Goal: Task Accomplishment & Management: Manage account settings

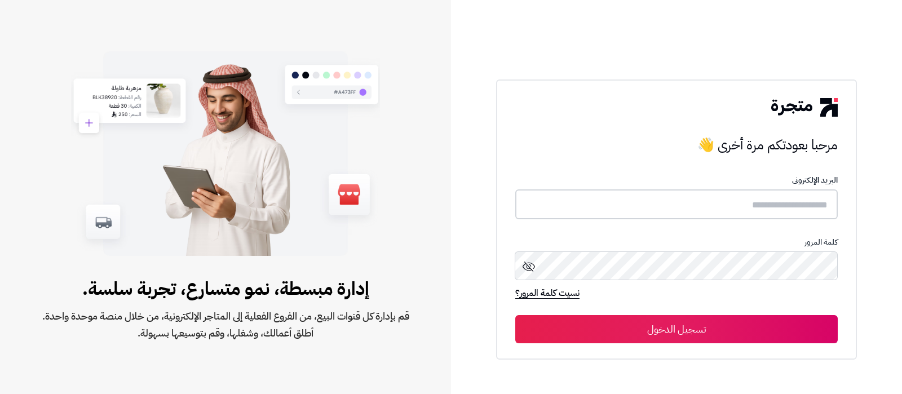
type input "**********"
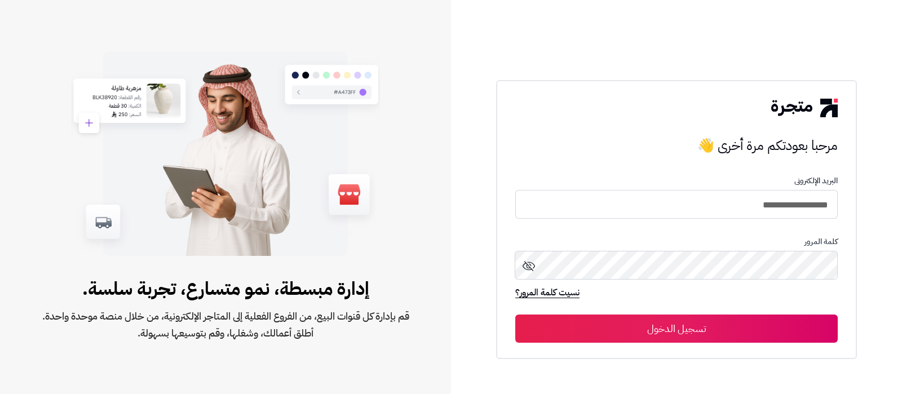
click at [705, 326] on button "تسجيل الدخول" at bounding box center [676, 329] width 323 height 28
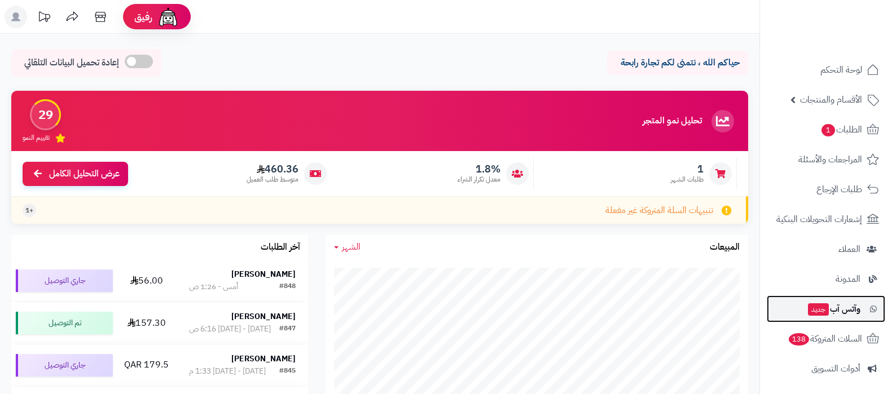
click at [837, 308] on span "وآتس آب جديد" at bounding box center [833, 309] width 54 height 16
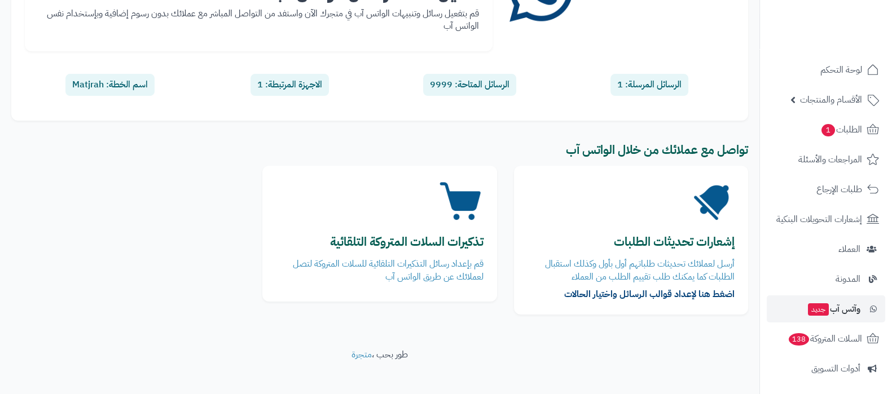
scroll to position [151, 0]
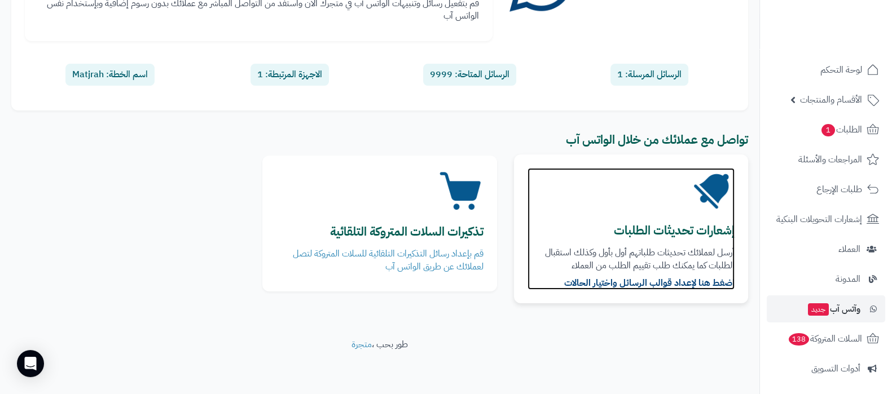
click at [679, 228] on b "إشعارات تحديثات الطلبات" at bounding box center [674, 231] width 121 height 18
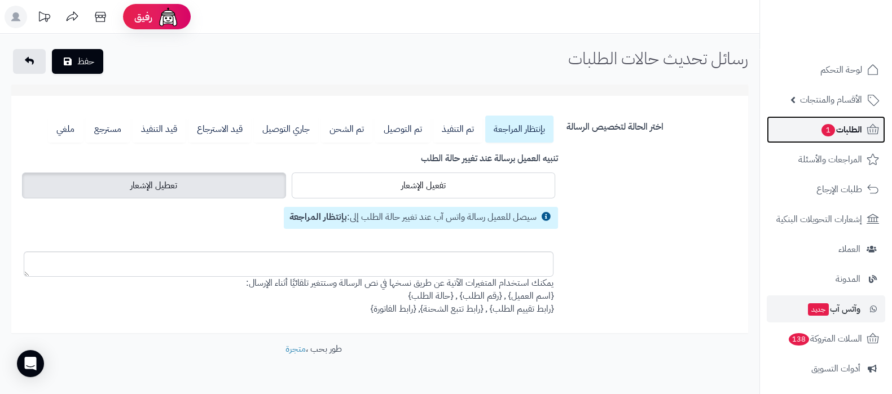
click at [836, 131] on span "الطلبات 1" at bounding box center [841, 130] width 42 height 16
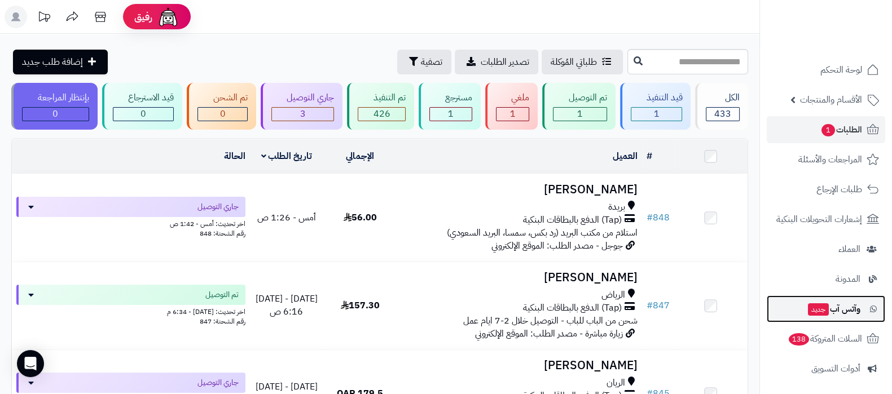
click at [831, 311] on span "وآتس آب جديد" at bounding box center [833, 309] width 54 height 16
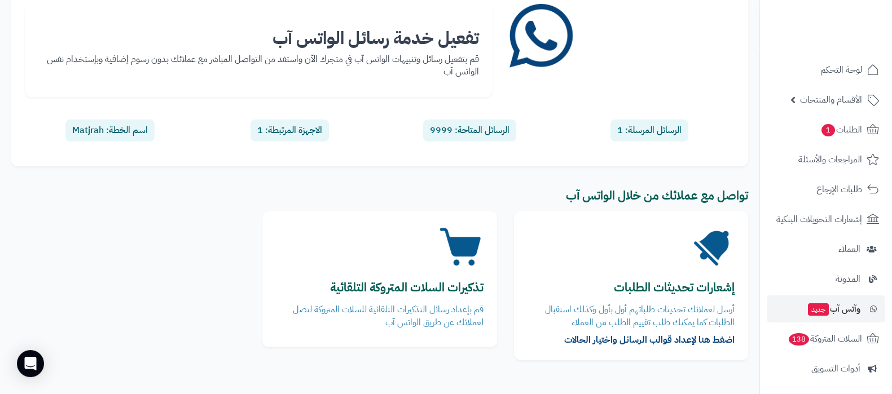
scroll to position [151, 0]
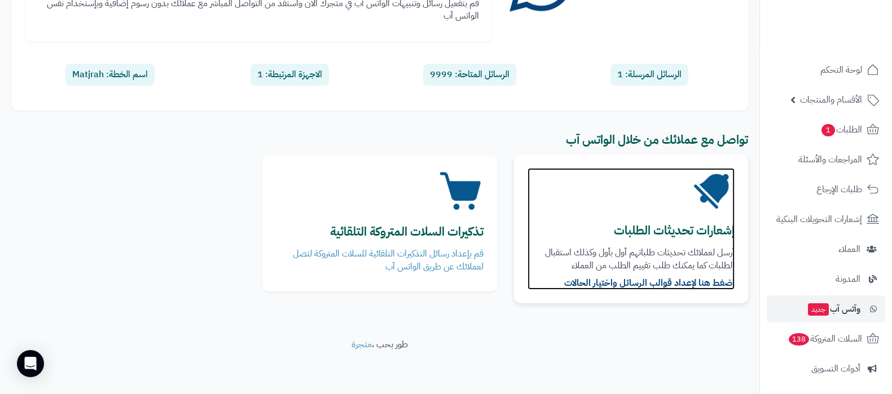
click at [625, 211] on article "إشعارات تحديثات الطلبات أرسل لعملائك تحديثات طلباتهم أول بأول وكذلك استقبال الط…" at bounding box center [630, 229] width 207 height 122
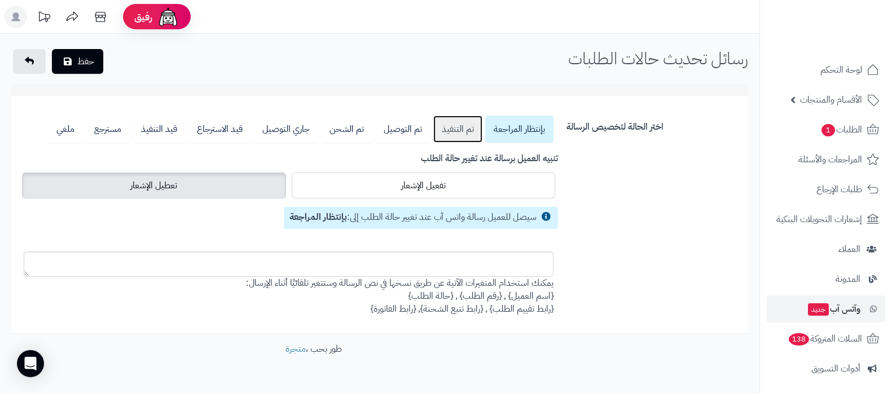
click at [440, 122] on link "تم التنفيذ" at bounding box center [457, 129] width 49 height 27
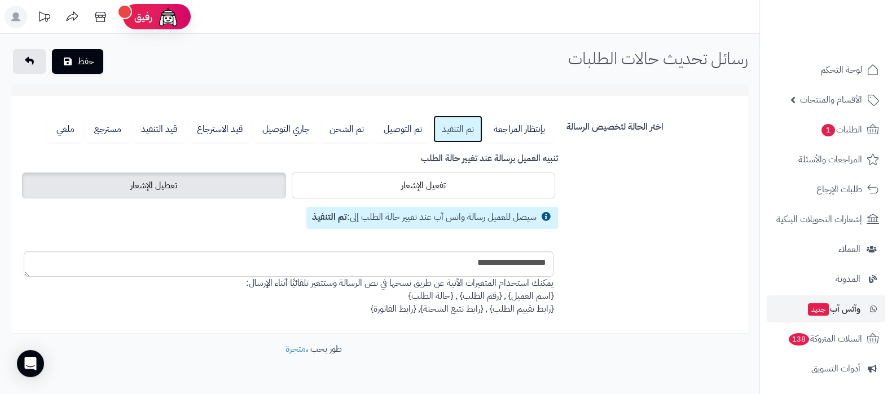
drag, startPoint x: 28, startPoint y: 272, endPoint x: 24, endPoint y: 314, distance: 41.9
click at [25, 277] on textarea "**********" at bounding box center [289, 263] width 530 height 25
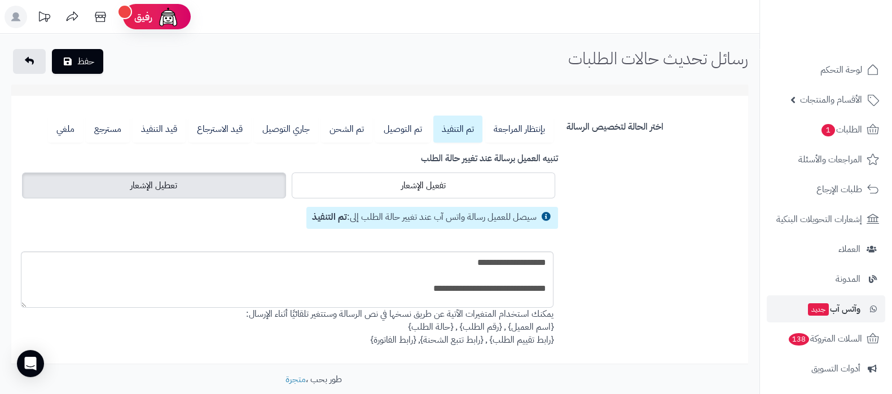
drag, startPoint x: 24, startPoint y: 314, endPoint x: 23, endPoint y: 345, distance: 31.6
click at [23, 345] on div "بإنتظار المراجعة تم التنفيذ تم التوصيل تم الشحن جاري التوصيل قيد الاسترجاع قيد …" at bounding box center [288, 231] width 546 height 231
click at [296, 279] on textarea "**********" at bounding box center [287, 279] width 532 height 56
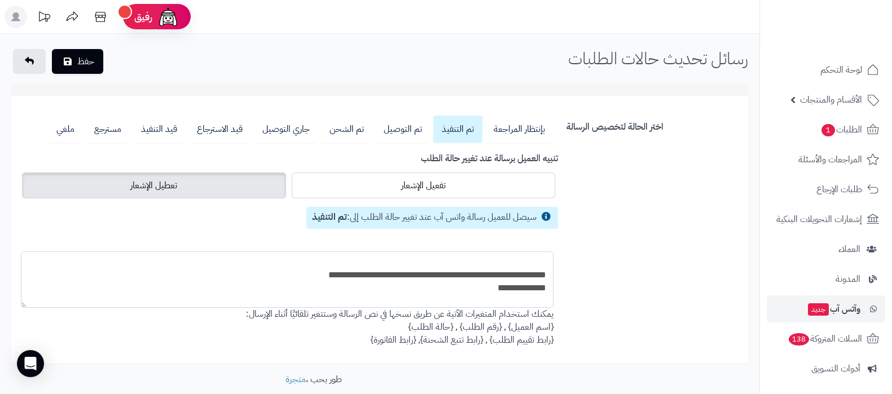
scroll to position [108, 0]
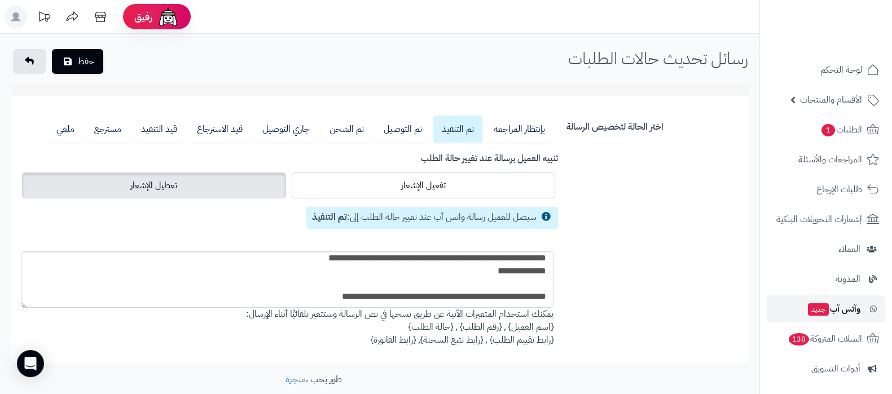
click at [821, 316] on span "وآتس آب جديد" at bounding box center [833, 309] width 54 height 16
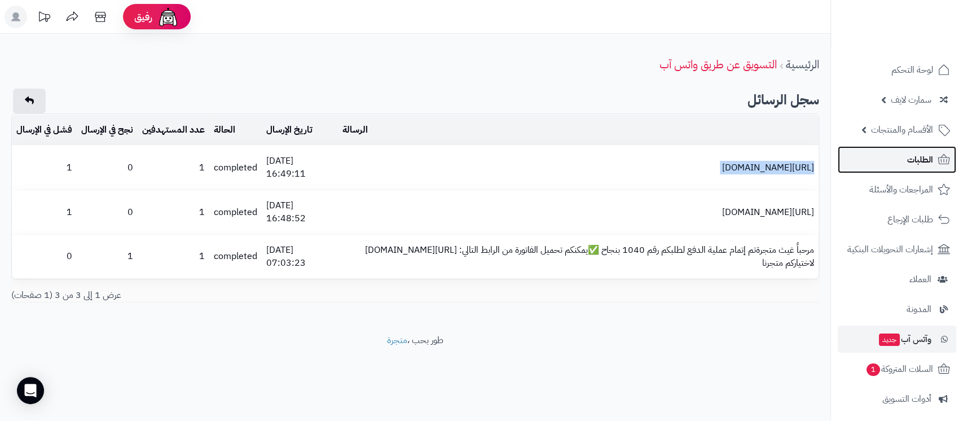
click at [893, 164] on link "الطلبات" at bounding box center [896, 159] width 118 height 27
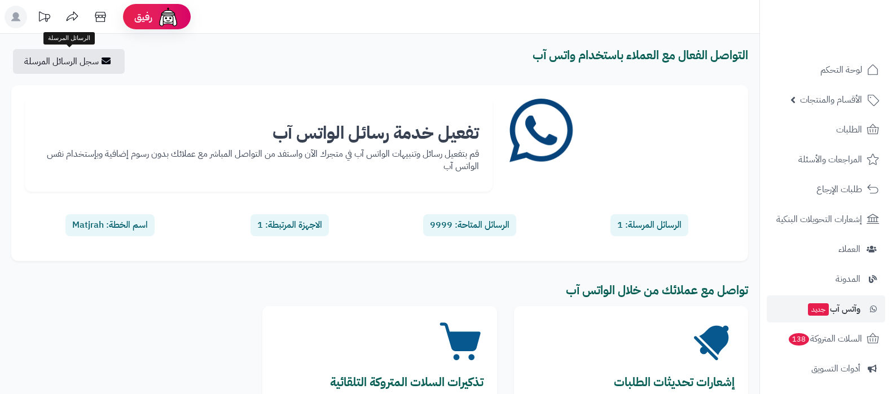
click at [65, 60] on link "سجل الرسائل المرسلة" at bounding box center [69, 61] width 112 height 25
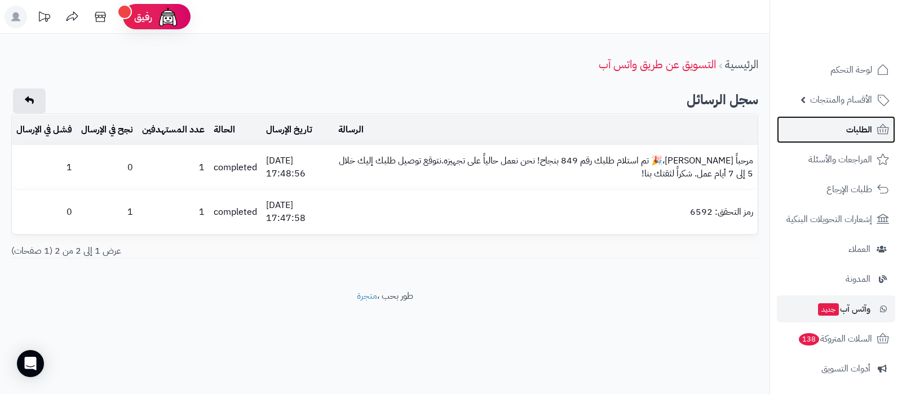
click at [848, 134] on span "الطلبات" at bounding box center [859, 130] width 26 height 16
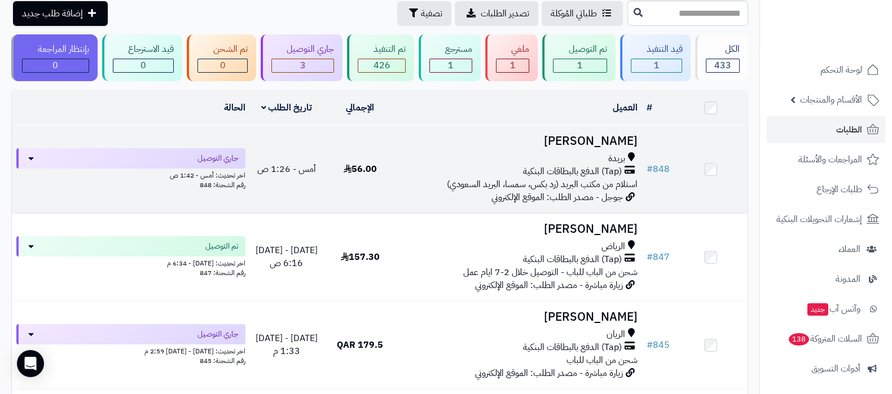
scroll to position [70, 0]
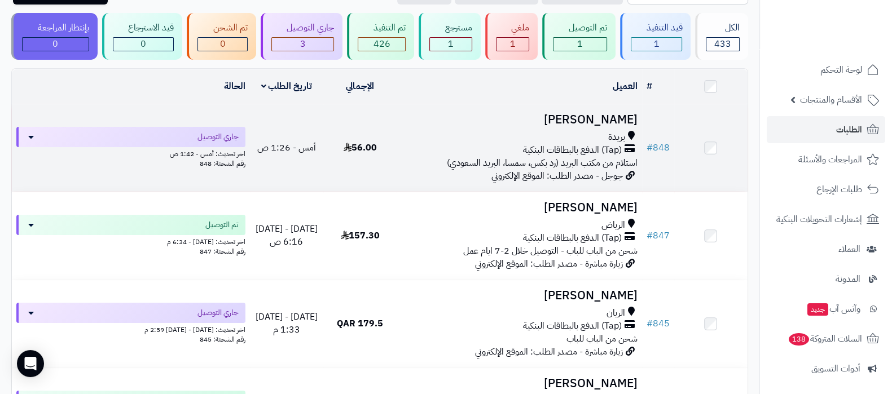
click at [594, 115] on h3 "[PERSON_NAME]" at bounding box center [519, 119] width 236 height 13
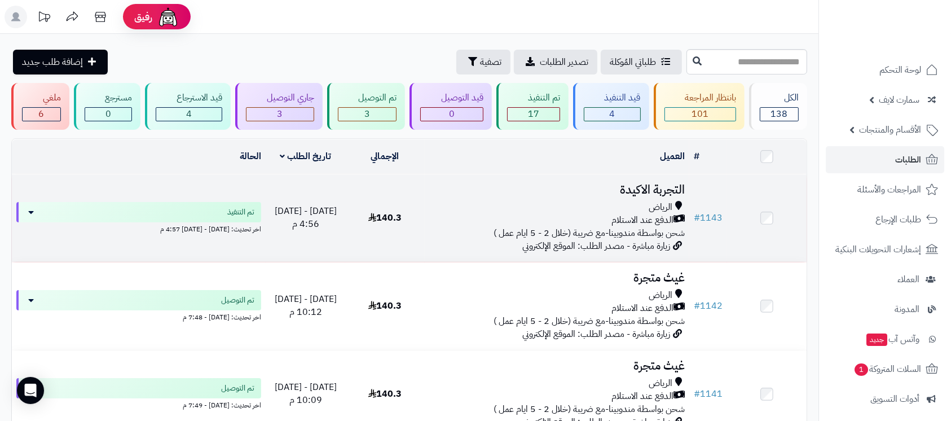
click at [634, 183] on h3 "التجربة الاكيدة" at bounding box center [556, 189] width 255 height 13
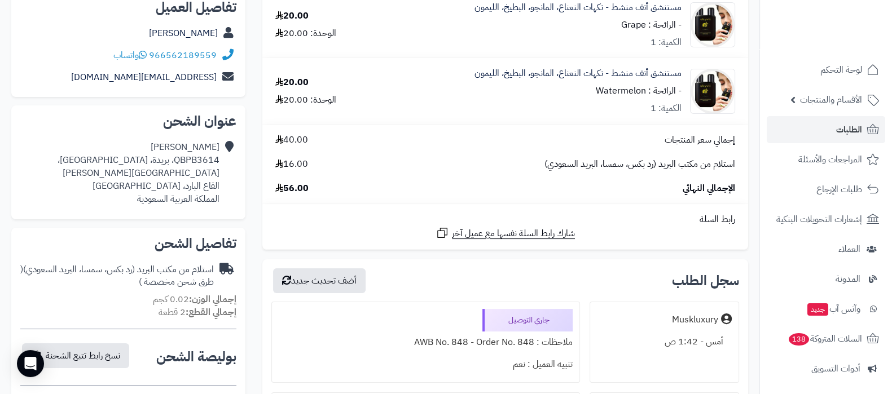
scroll to position [3, 0]
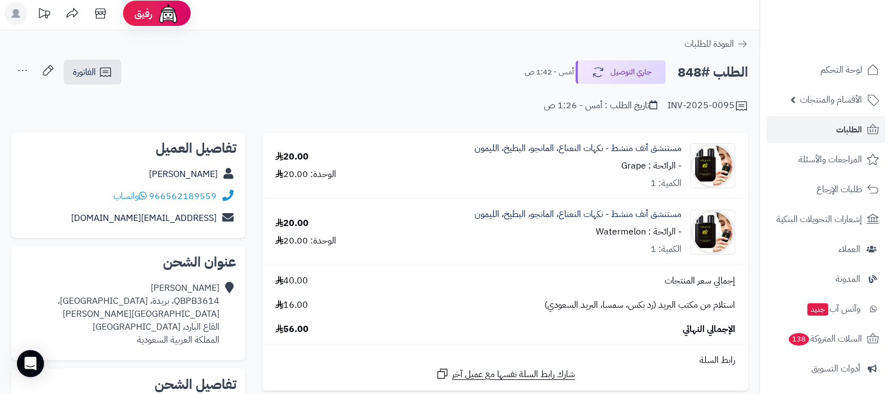
click at [24, 72] on icon at bounding box center [22, 70] width 23 height 23
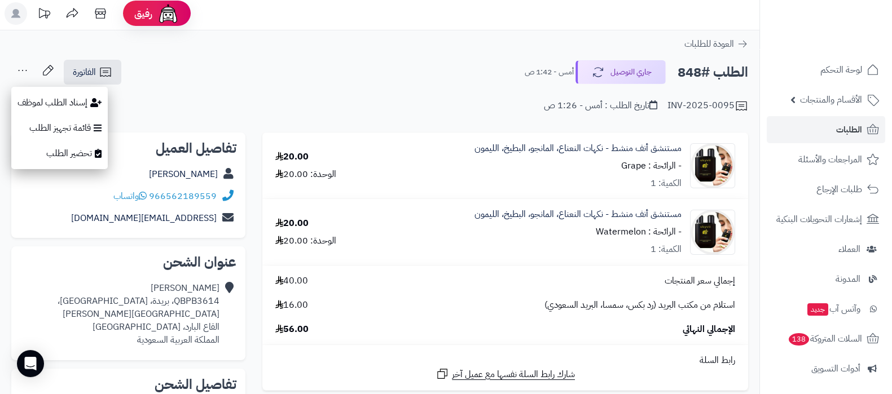
click at [420, 98] on div "INV-2025-0095 تاريخ الطلب : أمس - 1:26 ص" at bounding box center [379, 99] width 736 height 27
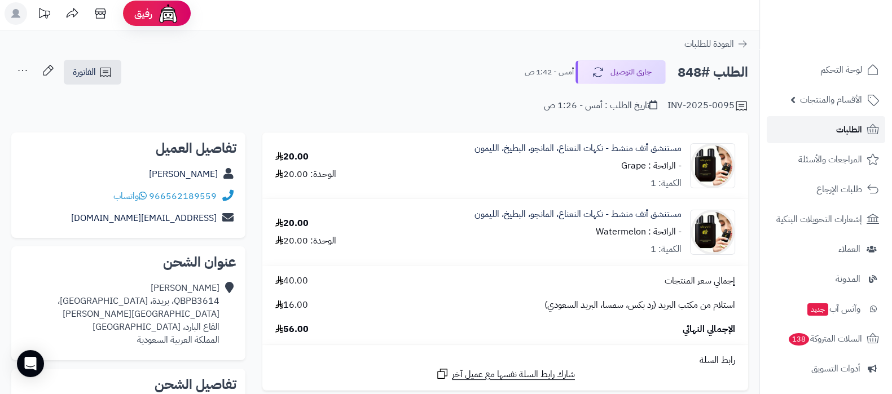
click at [824, 126] on link "الطلبات" at bounding box center [825, 129] width 118 height 27
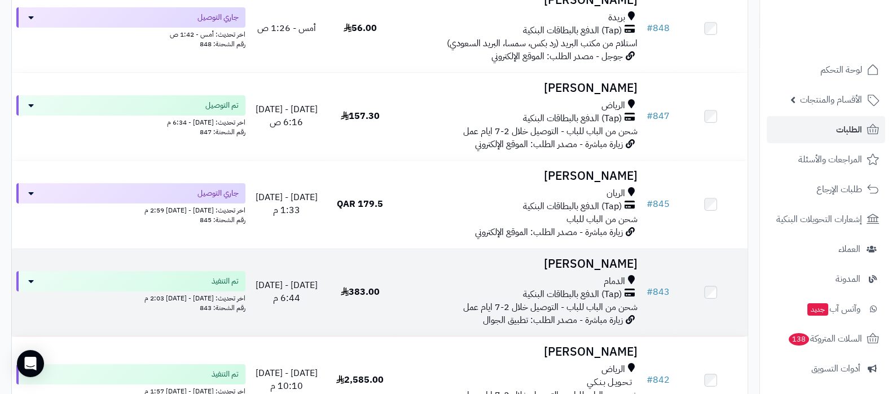
scroll to position [211, 0]
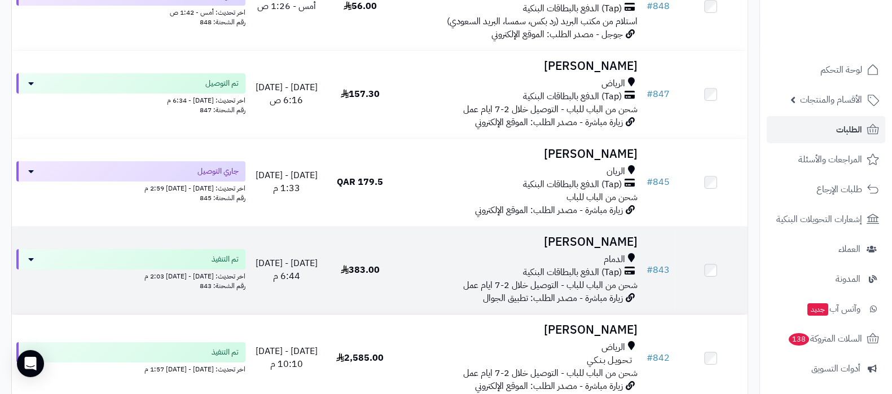
click at [550, 236] on h3 "[PERSON_NAME]" at bounding box center [519, 242] width 236 height 13
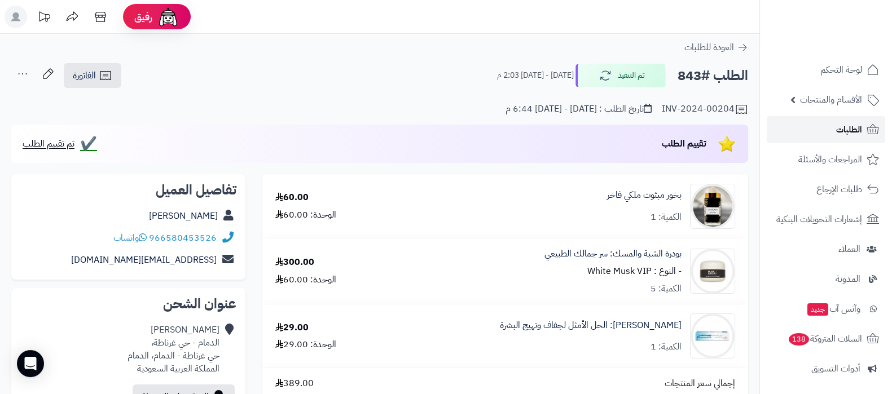
click at [841, 122] on span "الطلبات" at bounding box center [849, 130] width 26 height 16
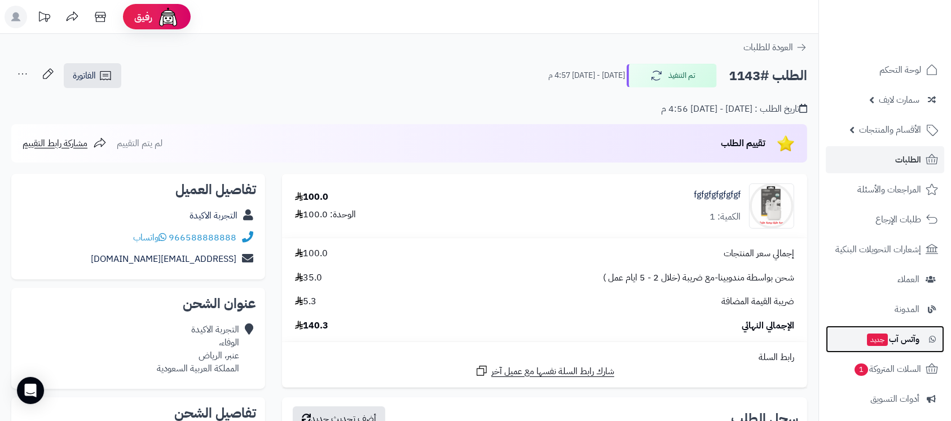
click at [908, 337] on span "وآتس آب جديد" at bounding box center [893, 339] width 54 height 16
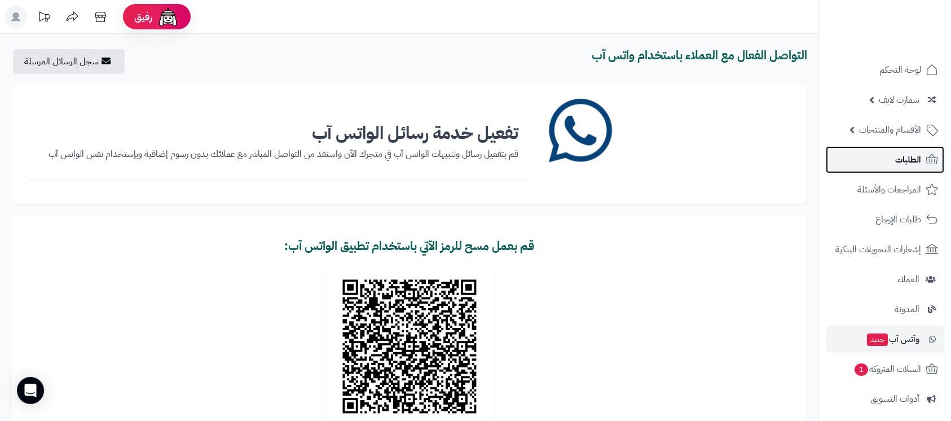
click at [912, 155] on span "الطلبات" at bounding box center [908, 160] width 26 height 16
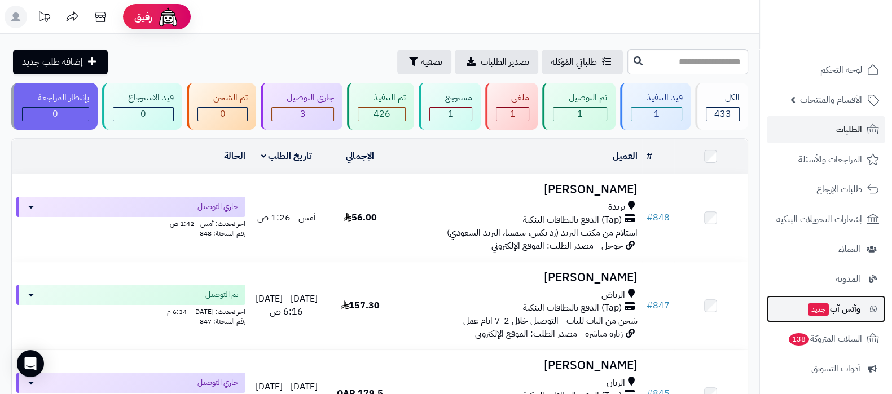
click at [829, 316] on span "وآتس آب جديد" at bounding box center [833, 309] width 54 height 16
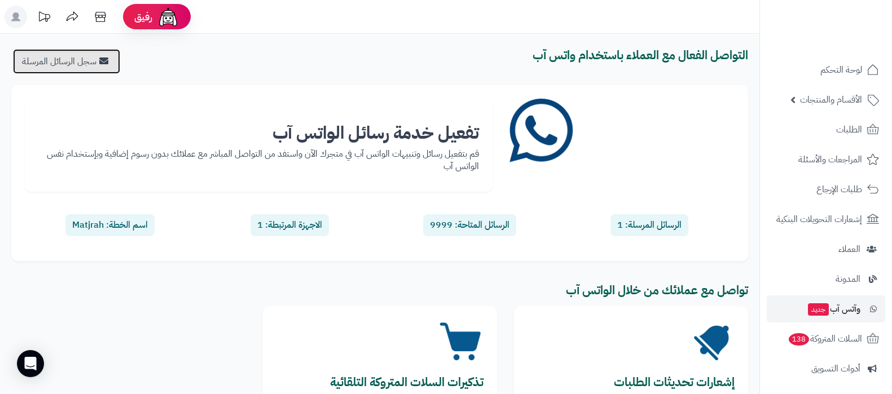
click at [86, 64] on link "سجل الرسائل المرسلة" at bounding box center [66, 61] width 107 height 25
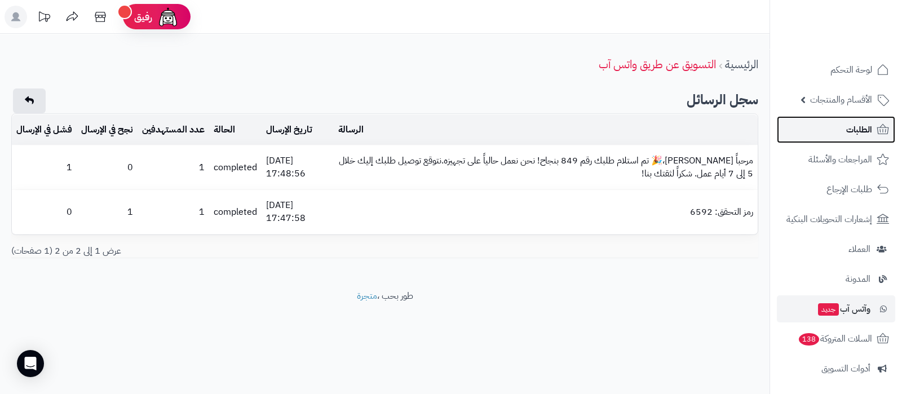
click at [864, 133] on span "الطلبات" at bounding box center [859, 130] width 26 height 16
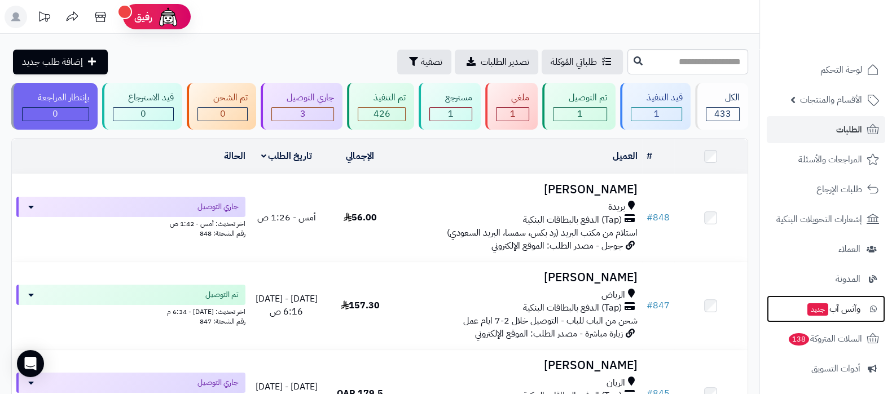
click at [828, 322] on link "وآتس آب جديد" at bounding box center [825, 308] width 118 height 27
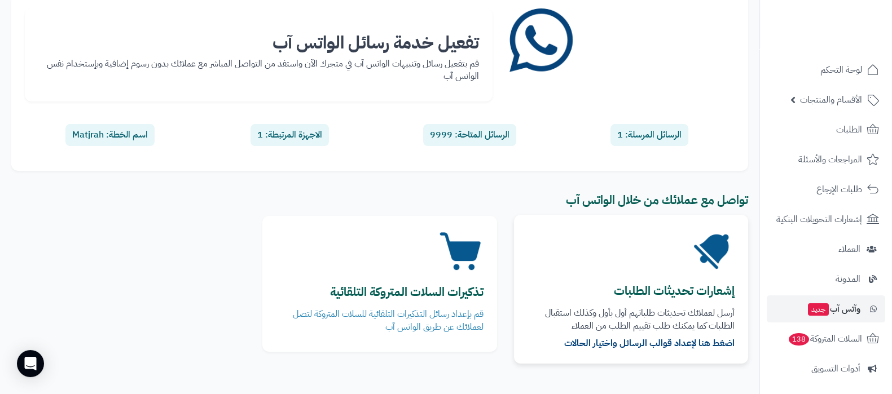
scroll to position [140, 0]
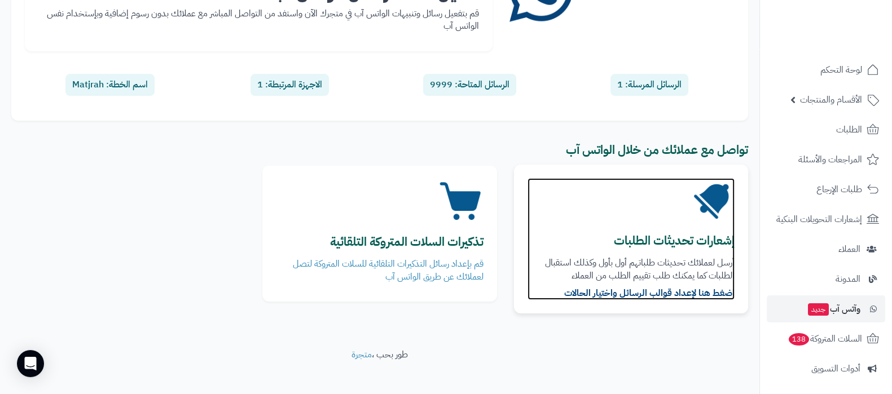
click at [668, 238] on b "إشعارات تحديثات الطلبات" at bounding box center [674, 241] width 121 height 18
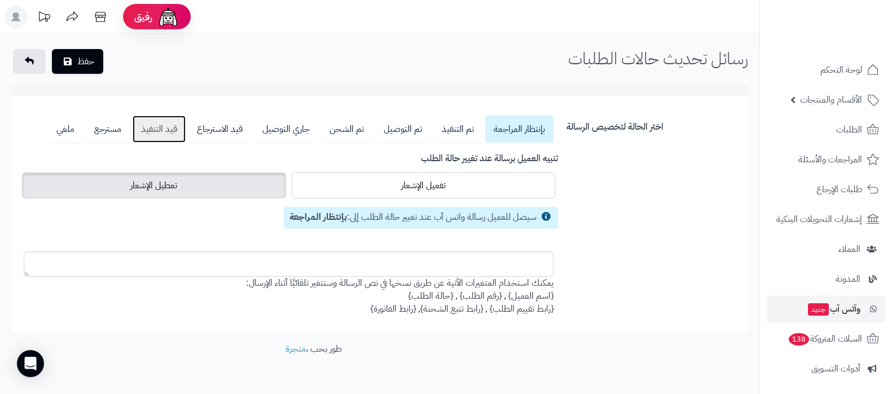
click at [165, 130] on link "قيد التنفيذ" at bounding box center [159, 129] width 53 height 27
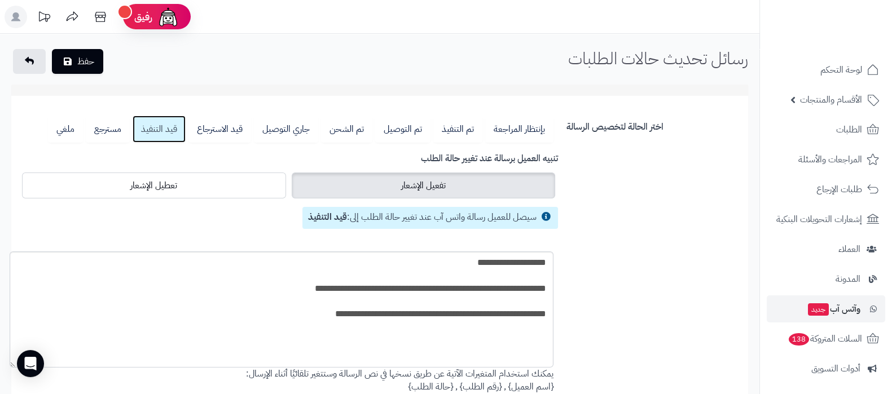
drag, startPoint x: 25, startPoint y: 274, endPoint x: 11, endPoint y: 365, distance: 91.9
click at [11, 365] on textarea "**********" at bounding box center [282, 309] width 544 height 116
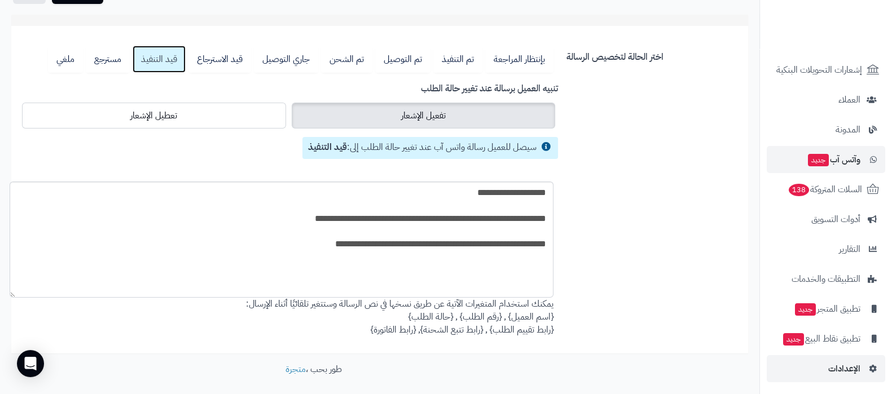
scroll to position [152, 0]
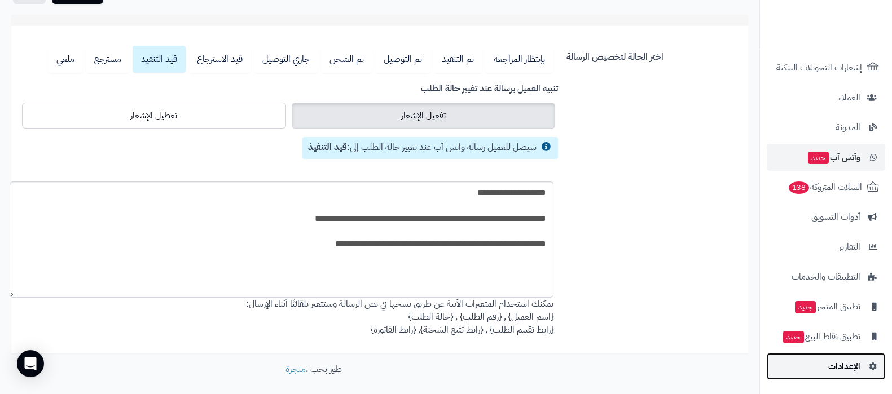
click at [844, 374] on link "الإعدادات" at bounding box center [825, 366] width 118 height 27
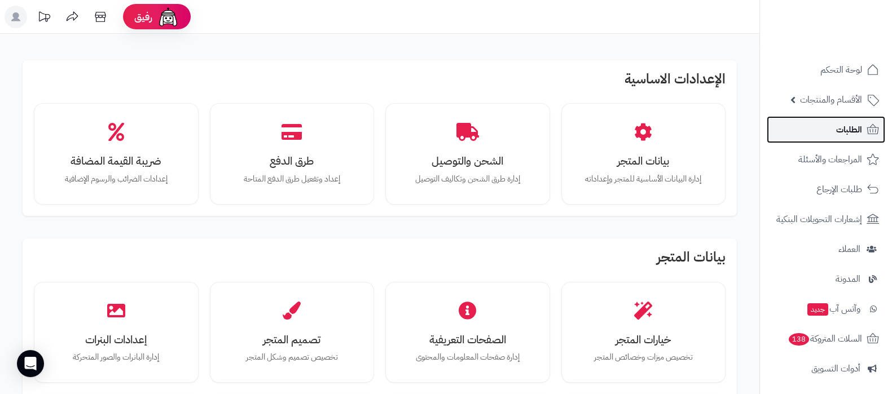
click at [840, 130] on span "الطلبات" at bounding box center [849, 130] width 26 height 16
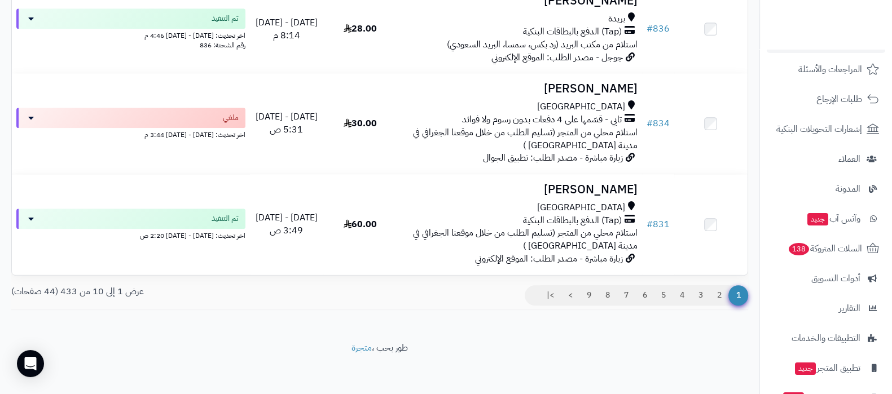
scroll to position [152, 0]
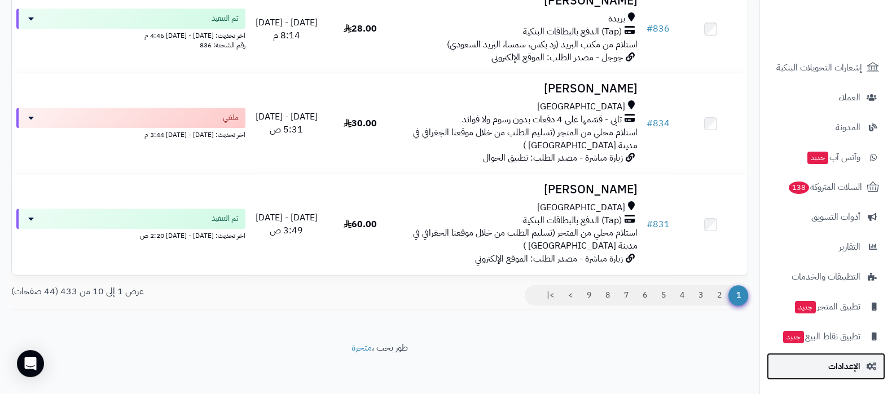
click at [846, 367] on span "الإعدادات" at bounding box center [844, 367] width 32 height 16
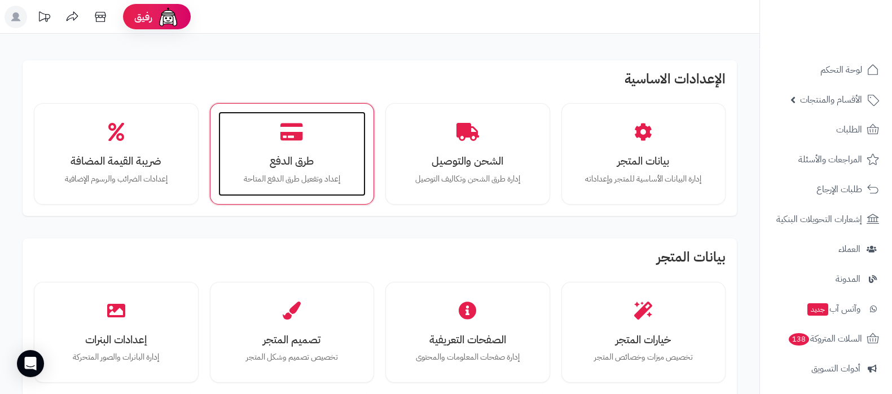
click at [302, 143] on div "طرق الدفع إعداد وتفعيل طرق الدفع المتاحة" at bounding box center [292, 154] width 148 height 85
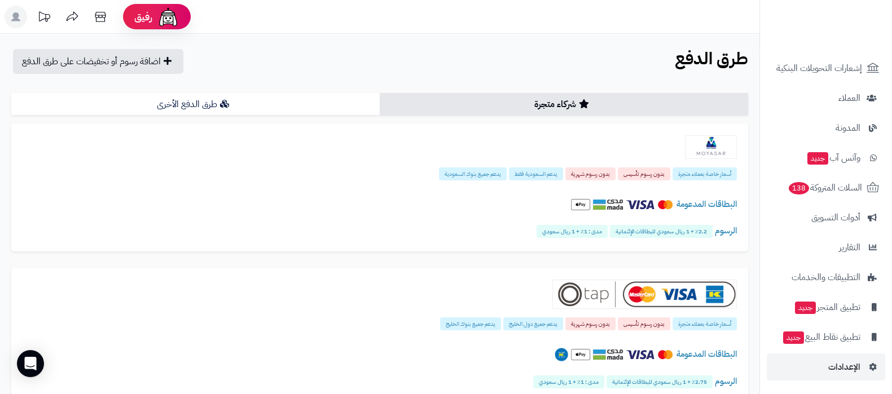
scroll to position [152, 0]
click at [833, 368] on span "الإعدادات" at bounding box center [844, 367] width 32 height 16
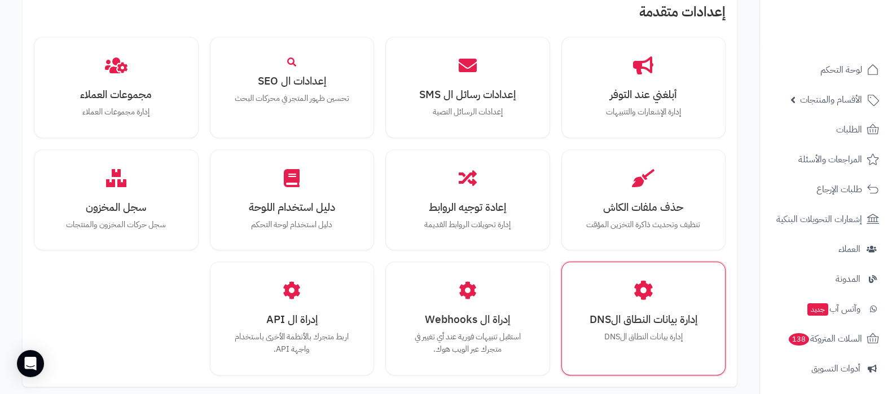
scroll to position [986, 0]
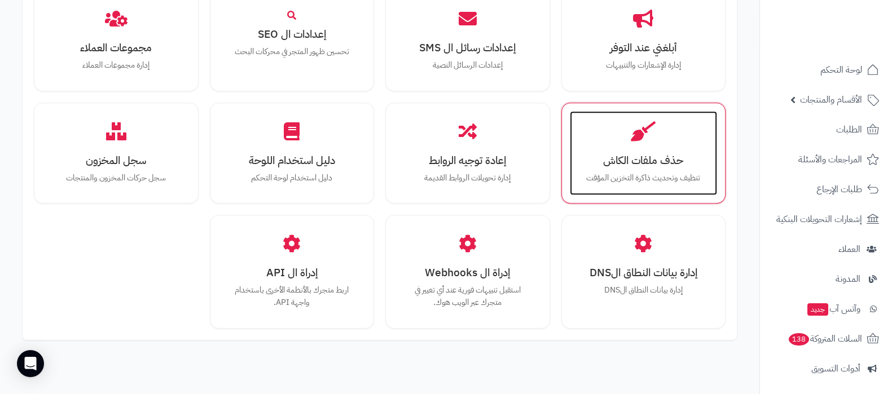
click at [647, 182] on div "حذف ملفات الكاش تنظيف وتحديث ذاكرة التخزين المؤقت" at bounding box center [644, 153] width 148 height 85
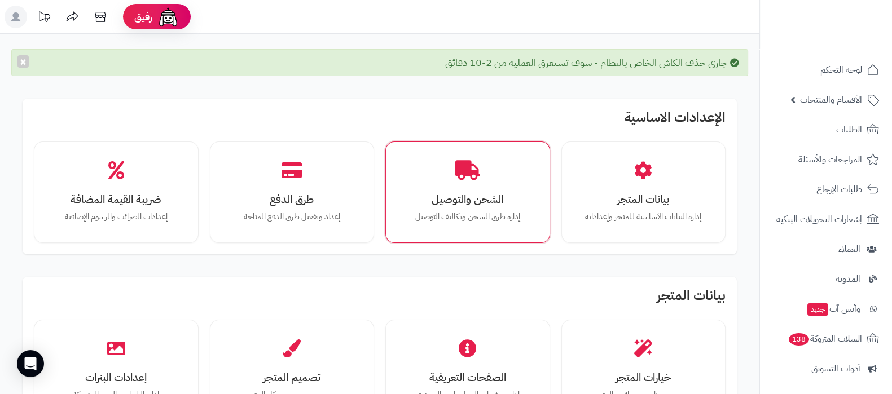
scroll to position [70, 0]
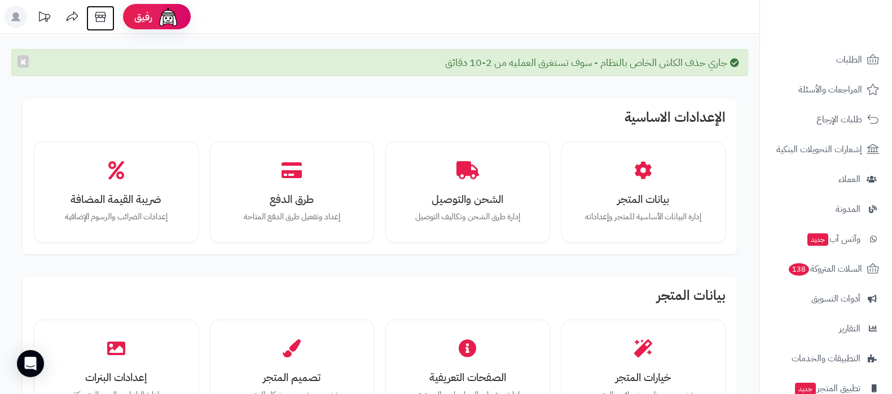
click at [101, 18] on icon at bounding box center [100, 17] width 23 height 23
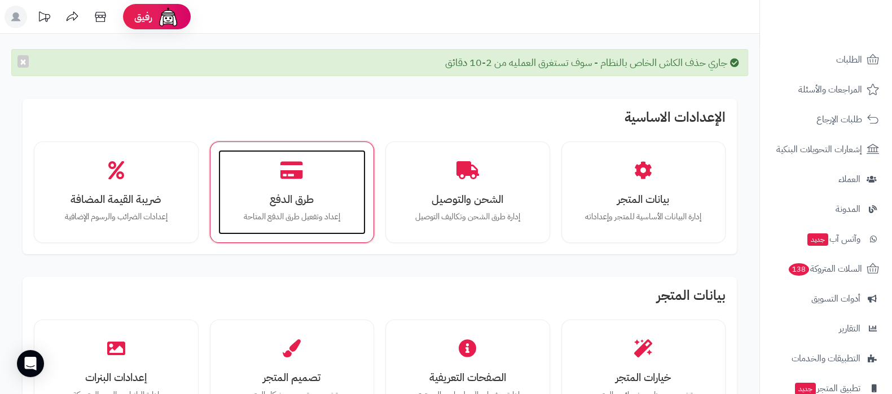
click at [347, 215] on p "إعداد وتفعيل طرق الدفع المتاحة" at bounding box center [292, 217] width 125 height 12
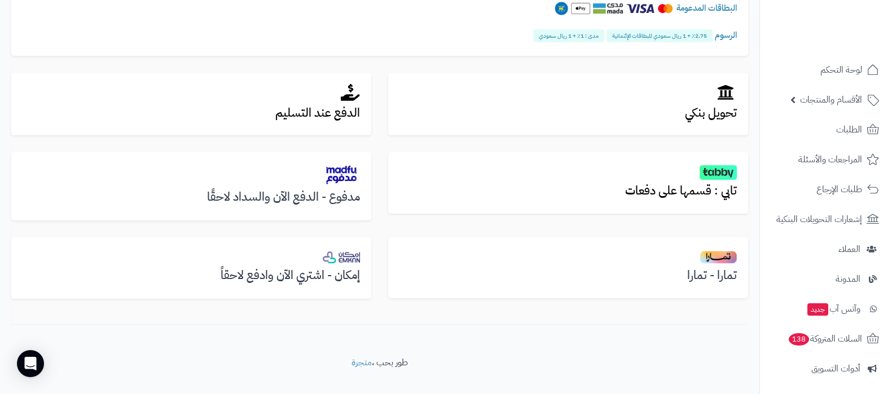
scroll to position [352, 0]
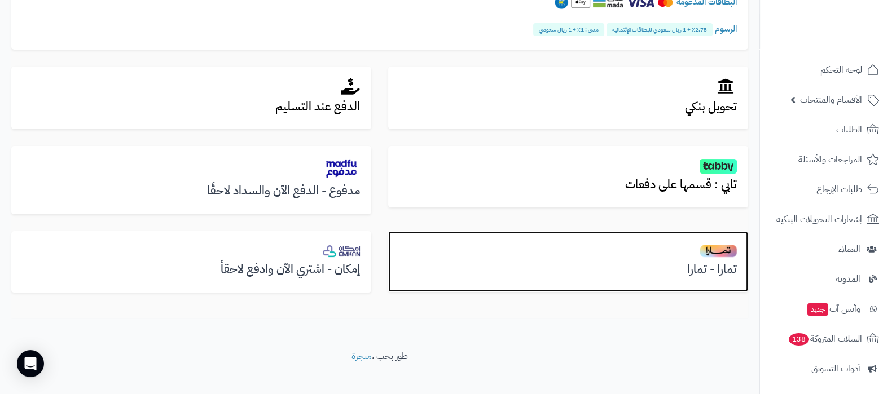
click at [714, 245] on img at bounding box center [717, 251] width 37 height 14
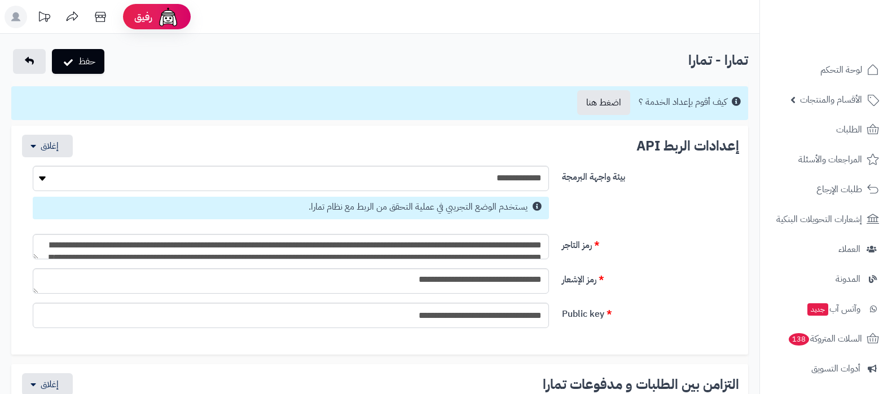
select select
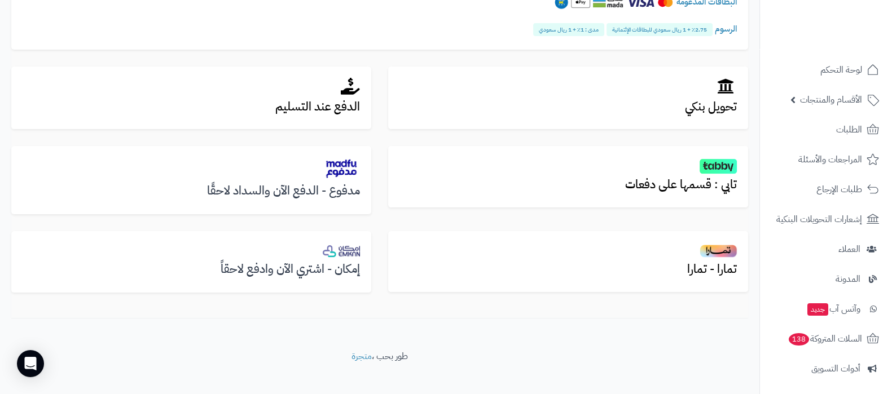
scroll to position [352, 0]
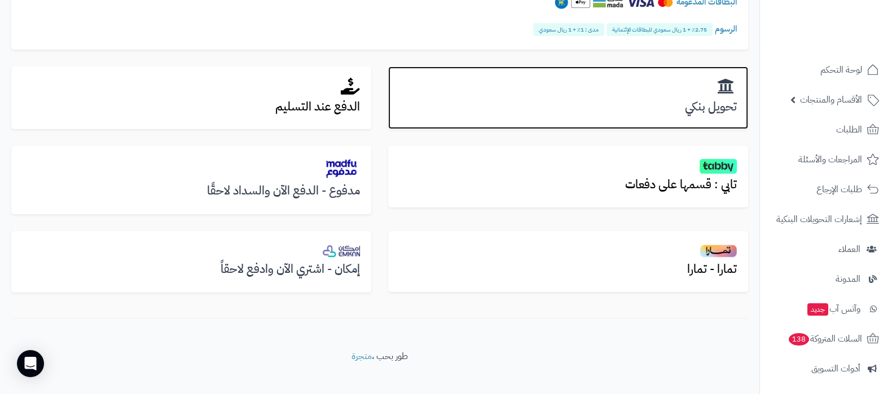
click at [688, 100] on h3 "تحويل بنكي" at bounding box center [567, 106] width 337 height 13
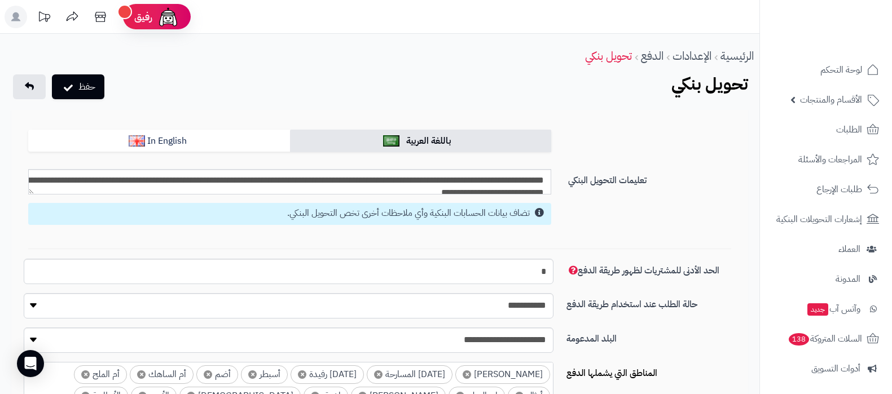
select select "***"
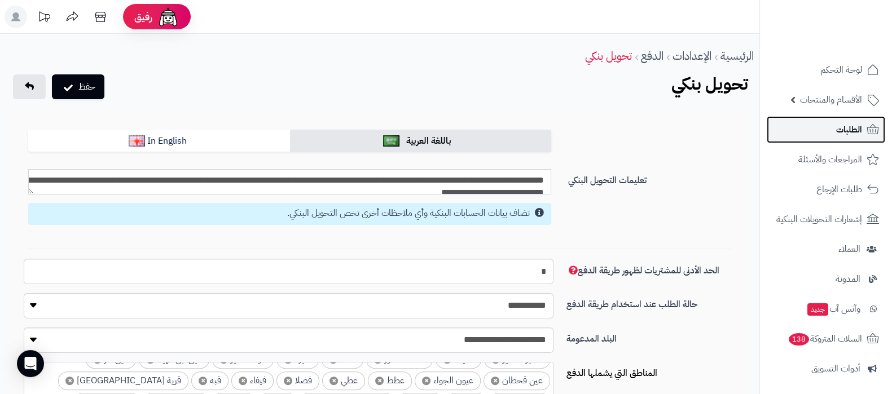
click at [829, 143] on link "الطلبات" at bounding box center [825, 129] width 118 height 27
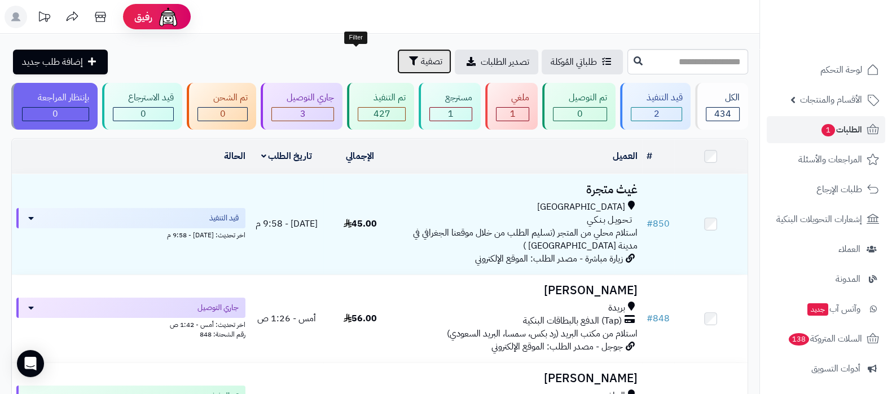
click at [421, 58] on span "تصفية" at bounding box center [431, 62] width 21 height 14
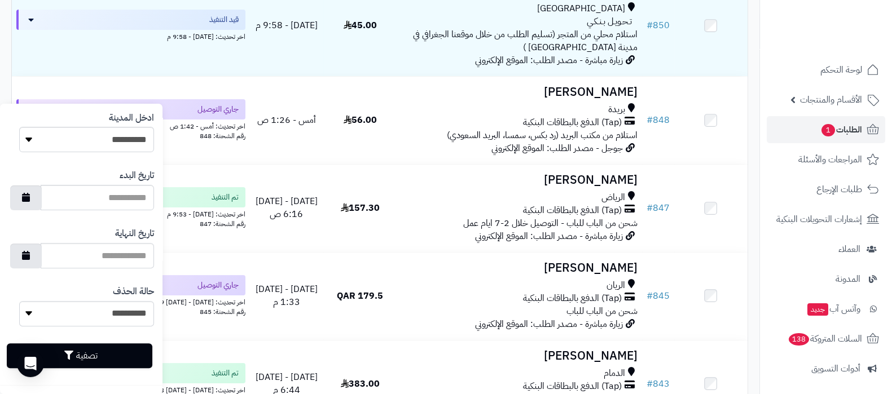
scroll to position [352, 0]
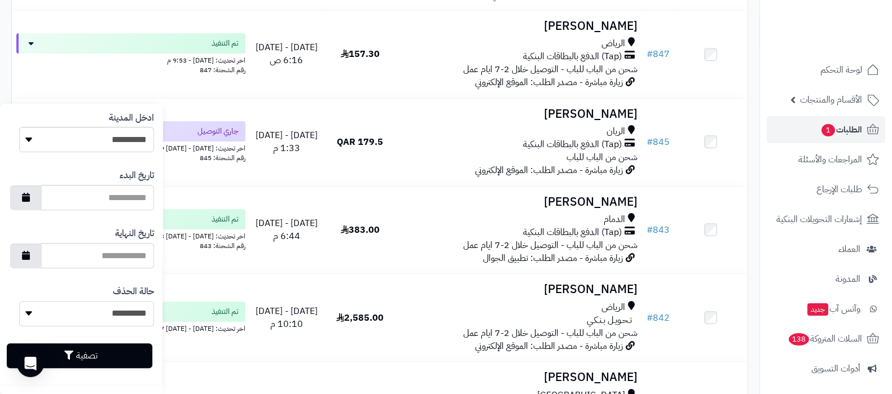
click at [127, 317] on select "**********" at bounding box center [86, 313] width 135 height 25
select select "*"
click at [19, 301] on select "**********" at bounding box center [86, 313] width 135 height 25
click at [118, 352] on button "تصفية" at bounding box center [79, 355] width 145 height 25
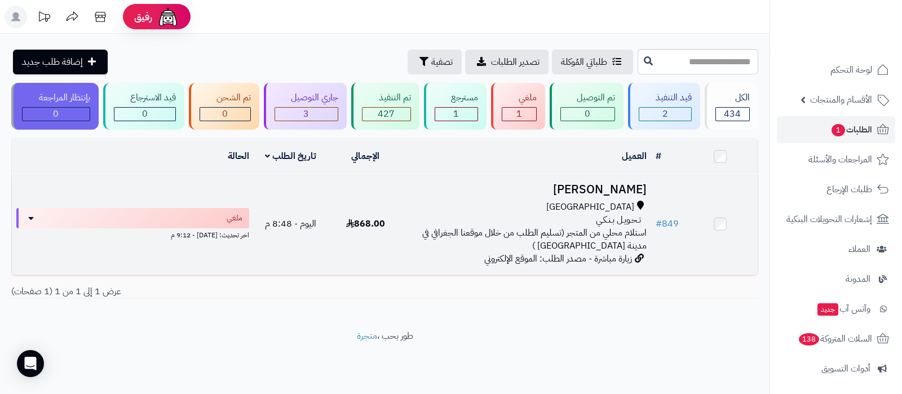
click at [580, 183] on h3 "omar Alkeshary" at bounding box center [527, 189] width 240 height 13
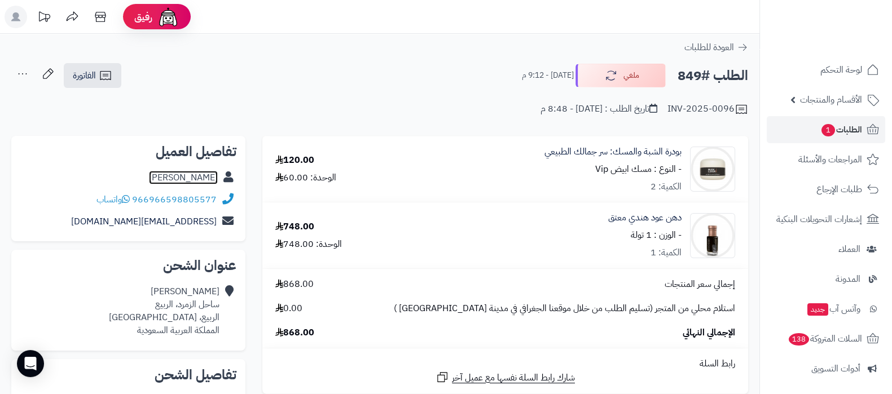
click at [178, 173] on link "[PERSON_NAME]" at bounding box center [183, 178] width 69 height 14
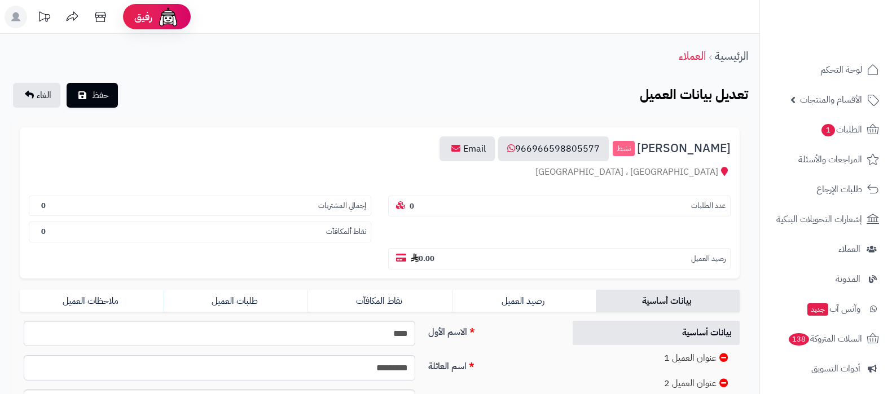
scroll to position [211, 0]
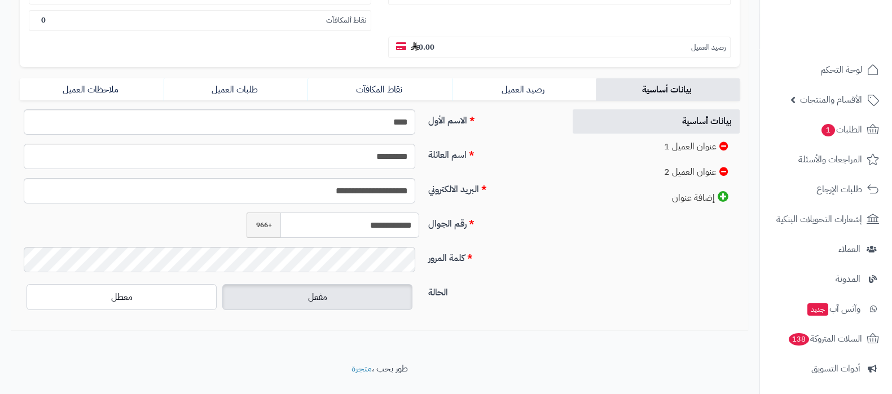
drag, startPoint x: 362, startPoint y: 227, endPoint x: 346, endPoint y: 229, distance: 15.9
click at [346, 229] on input "**********" at bounding box center [349, 225] width 139 height 25
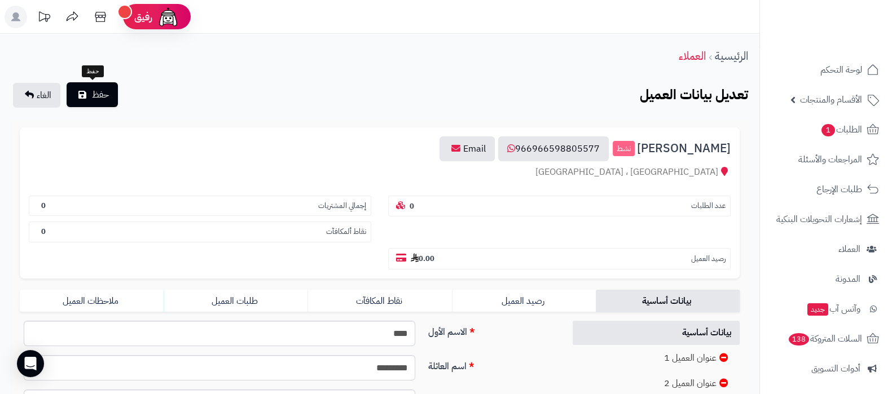
type input "*********"
click at [92, 89] on span "حفظ" at bounding box center [100, 95] width 17 height 14
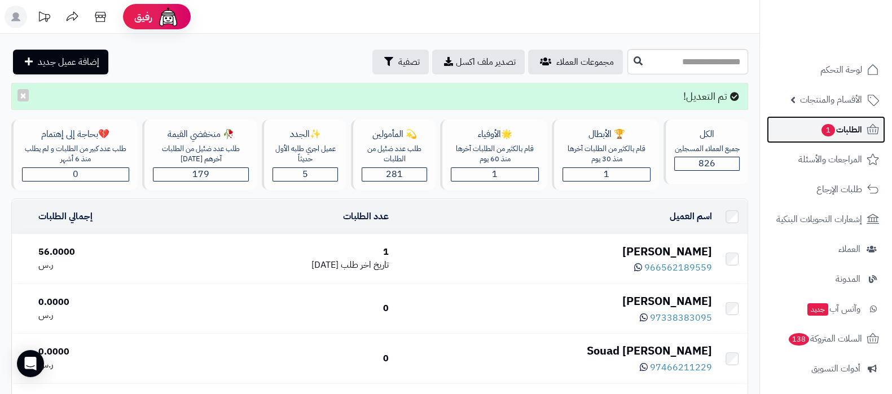
click at [822, 122] on span "الطلبات 1" at bounding box center [841, 130] width 42 height 16
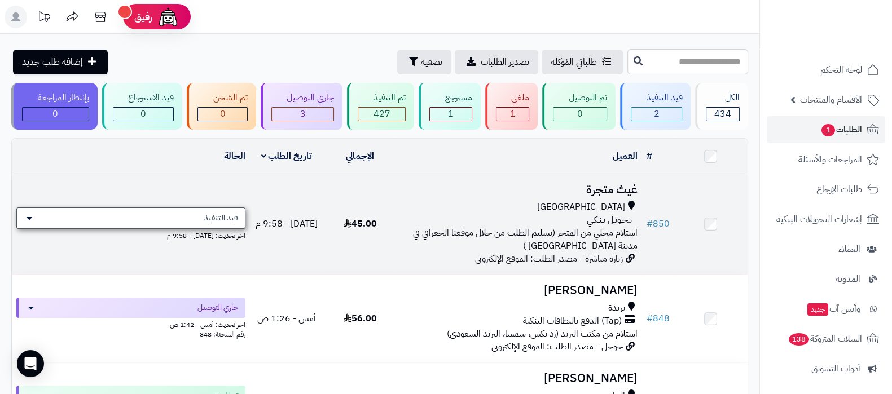
click at [219, 215] on span "قيد التنفيذ" at bounding box center [221, 218] width 34 height 11
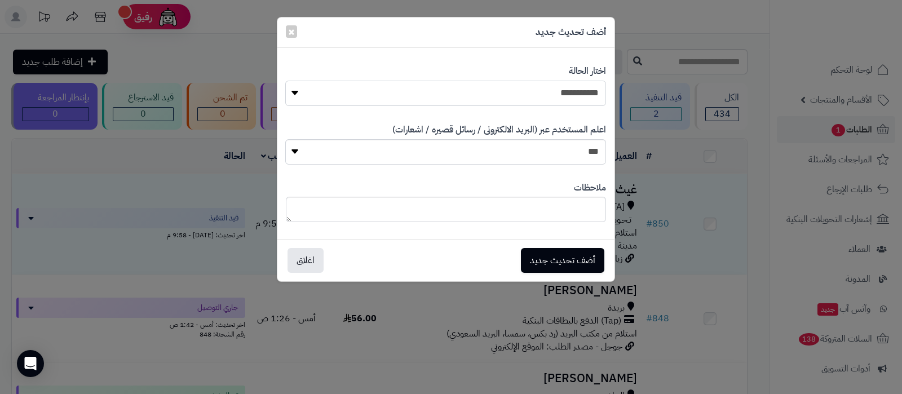
click at [578, 96] on select "**********" at bounding box center [445, 93] width 320 height 25
select select "*"
click at [285, 81] on select "**********" at bounding box center [445, 93] width 320 height 25
click at [581, 151] on select "*** **" at bounding box center [445, 151] width 320 height 25
select select "*"
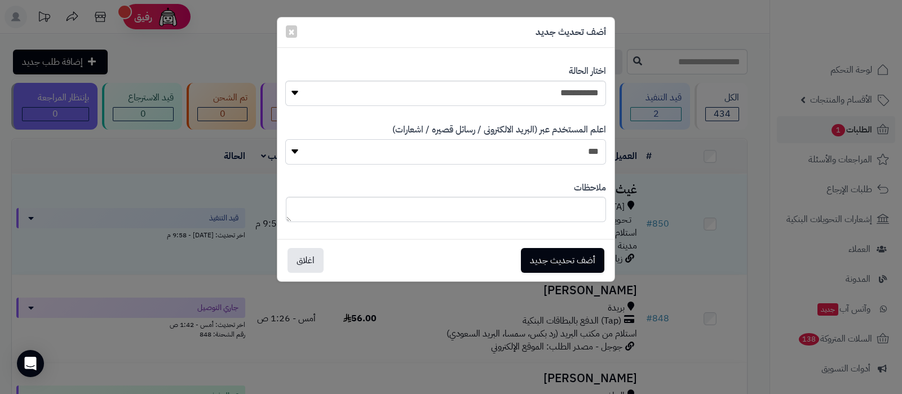
click at [285, 139] on select "*** **" at bounding box center [445, 151] width 320 height 25
click at [549, 264] on button "أضف تحديث جديد" at bounding box center [562, 260] width 83 height 25
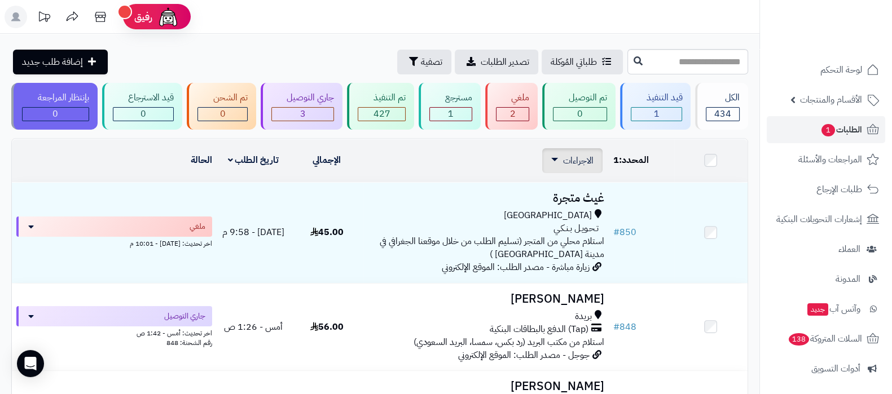
click at [583, 162] on span "الاجراءات" at bounding box center [578, 161] width 30 height 14
click at [575, 157] on span "الاجراءات" at bounding box center [578, 161] width 30 height 14
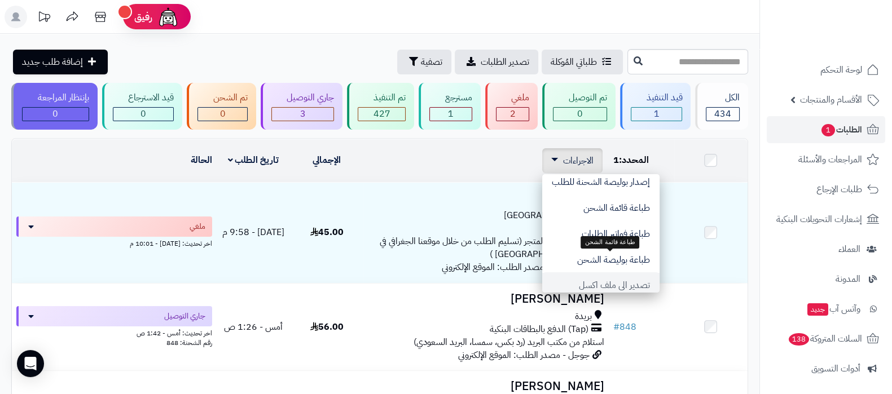
scroll to position [93, 0]
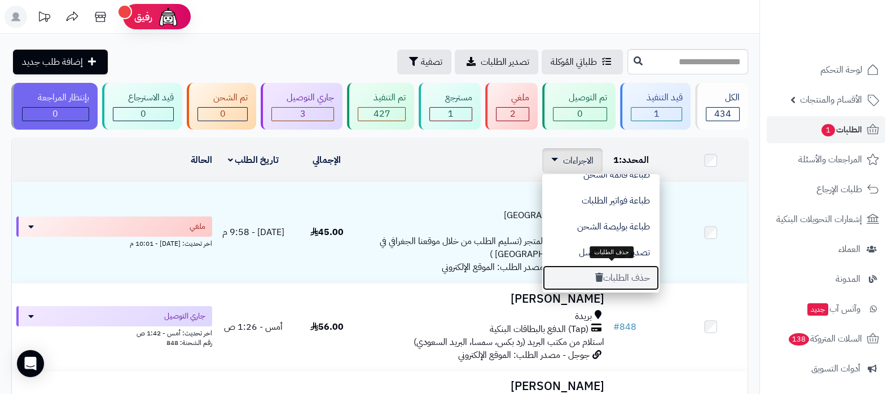
click at [626, 269] on button "حذف الطلبات" at bounding box center [600, 278] width 117 height 26
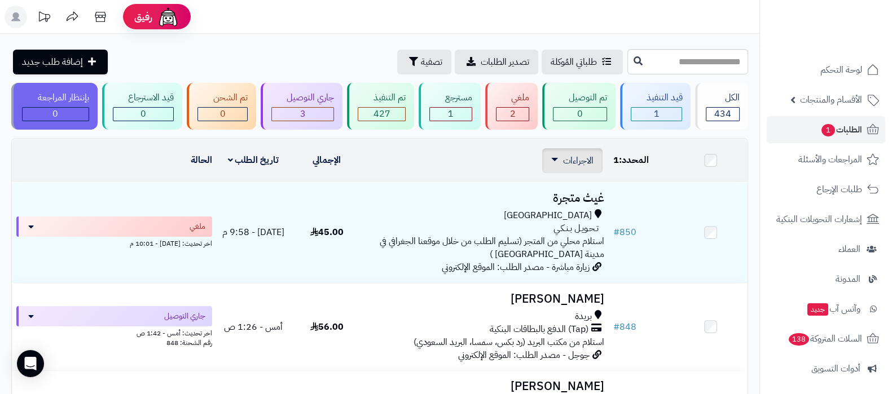
click at [570, 161] on span "الاجراءات" at bounding box center [578, 161] width 30 height 14
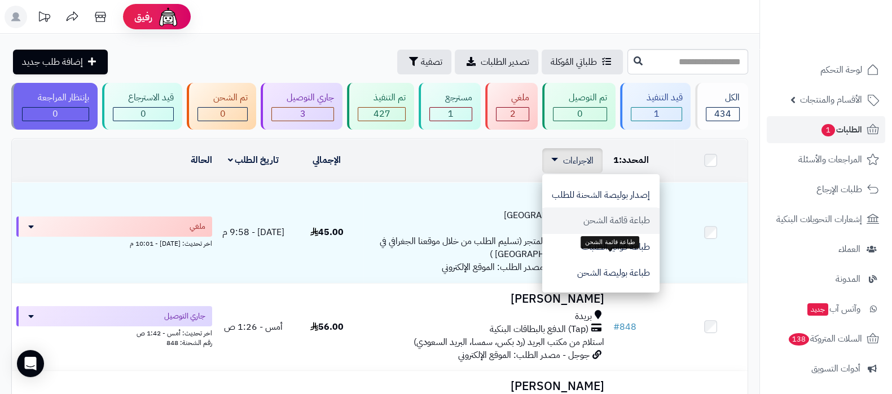
scroll to position [93, 0]
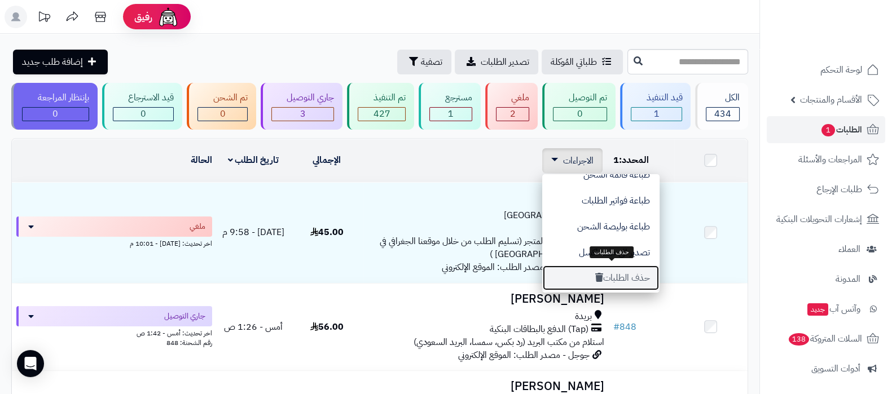
click at [603, 270] on button "حذف الطلبات" at bounding box center [600, 278] width 117 height 26
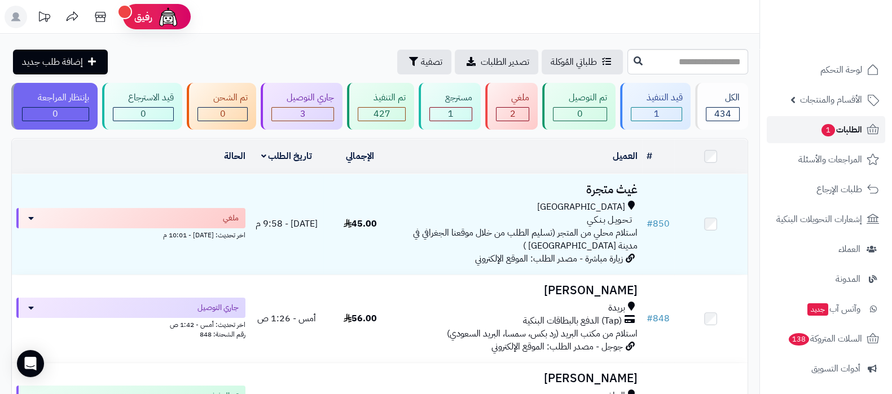
click at [836, 132] on span "الطلبات 1" at bounding box center [841, 130] width 42 height 16
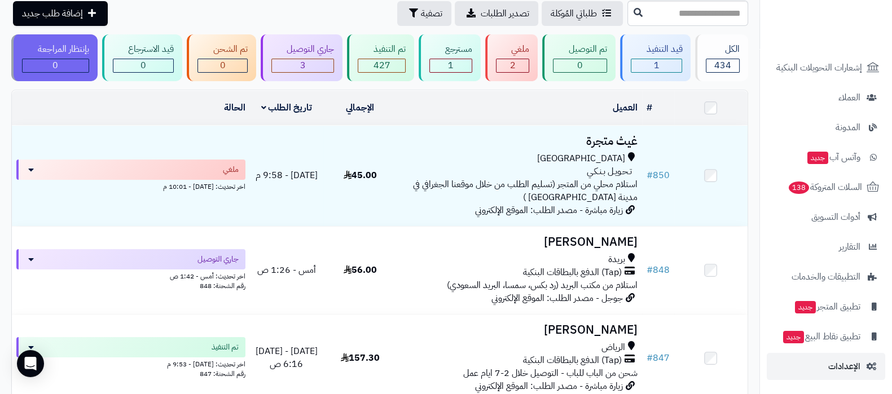
scroll to position [70, 0]
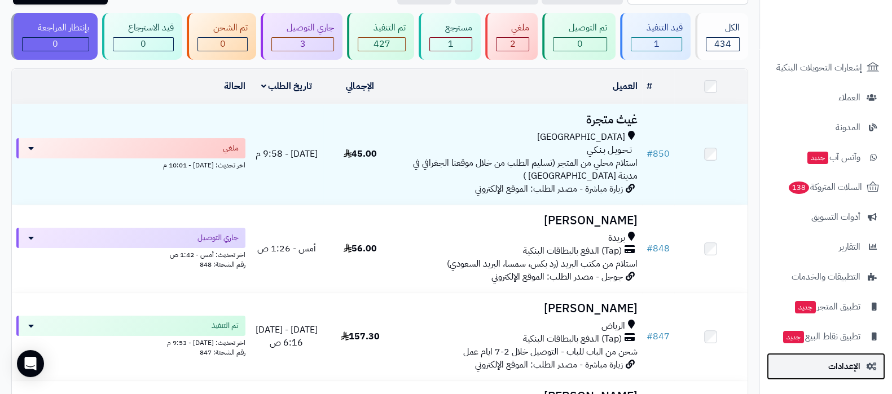
click at [835, 372] on span "الإعدادات" at bounding box center [844, 367] width 32 height 16
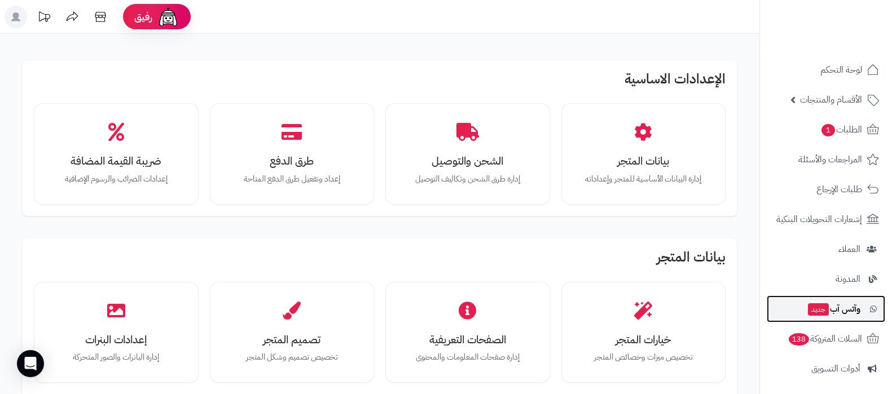
click at [820, 306] on span "جديد" at bounding box center [818, 309] width 21 height 12
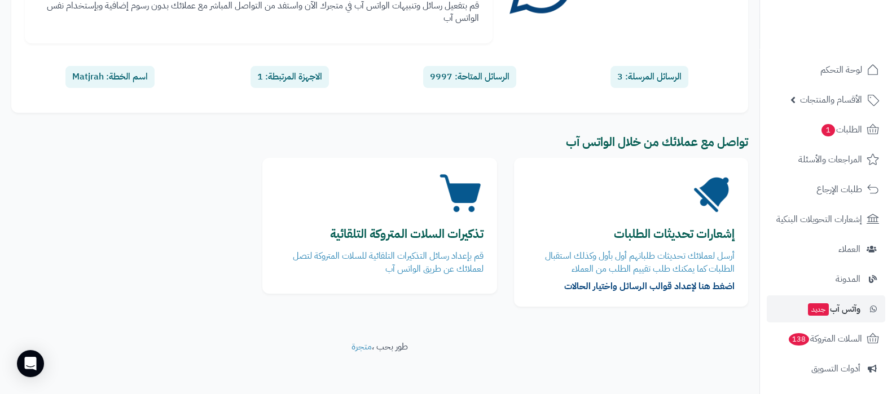
scroll to position [151, 0]
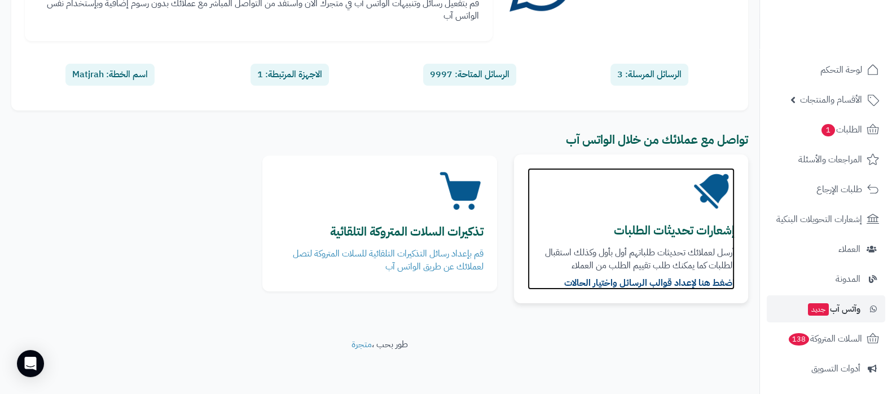
click at [612, 227] on h3 "إشعارات تحديثات الطلبات" at bounding box center [630, 230] width 207 height 13
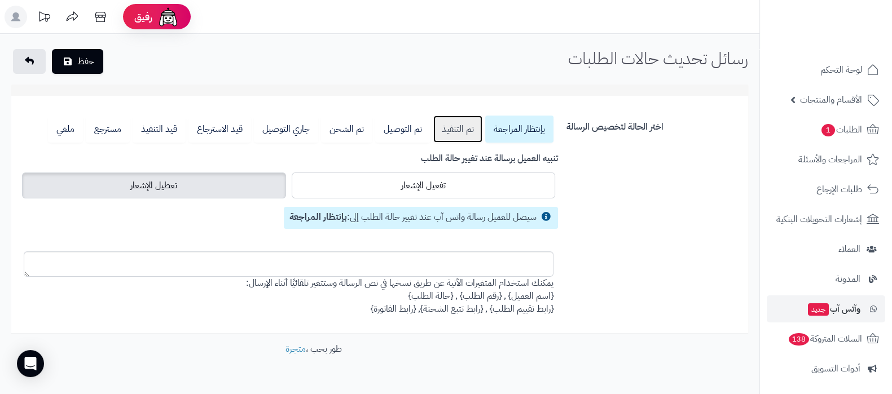
click at [436, 135] on link "تم التنفيذ" at bounding box center [457, 129] width 49 height 27
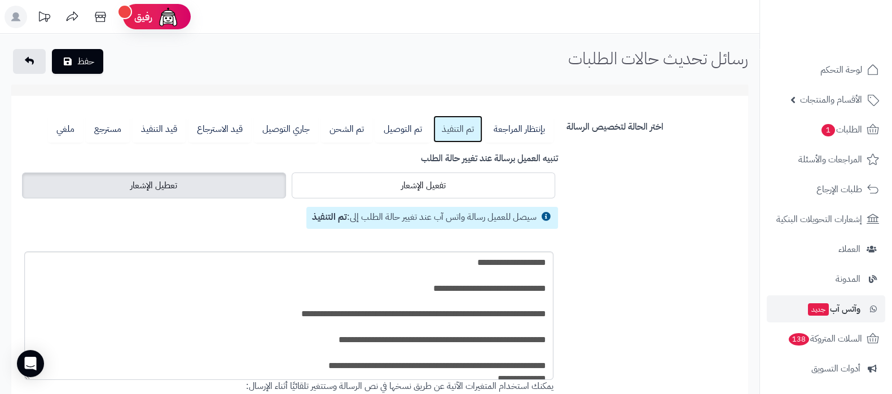
drag, startPoint x: 28, startPoint y: 272, endPoint x: 205, endPoint y: 339, distance: 188.6
click at [29, 377] on body "رفيق ! الطلبات معالجة مكتمل إرجاع المنتجات العملاء المتواجدون الان 826 عملاء من…" at bounding box center [446, 197] width 892 height 394
click at [258, 327] on textarea "**********" at bounding box center [289, 315] width 528 height 129
click at [651, 296] on div "اختر الحالة لتخصيص الرسالة بإنتظار المراجعة تم التنفيذ تم التوصيل تم الشحن جاري…" at bounding box center [379, 272] width 729 height 312
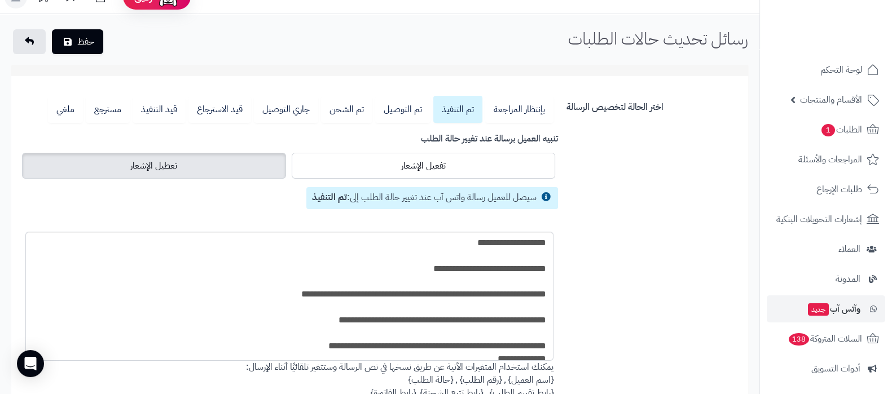
scroll to position [130, 0]
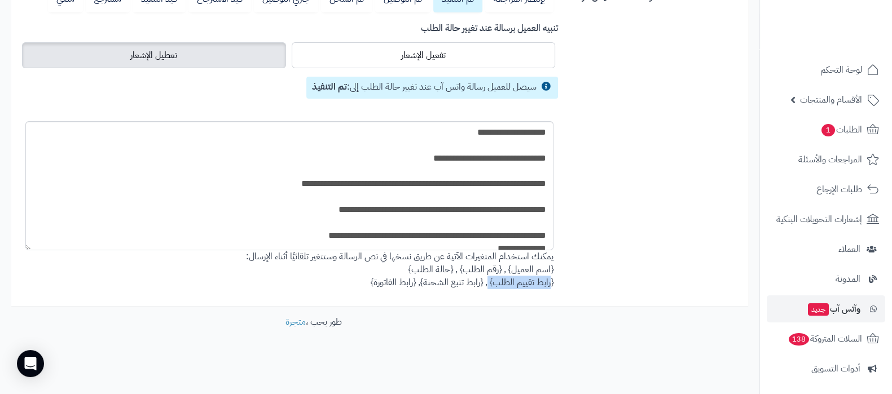
drag, startPoint x: 554, startPoint y: 283, endPoint x: 489, endPoint y: 284, distance: 64.3
click at [489, 284] on div "بإنتظار المراجعة تم التنفيذ تم التوصيل تم الشحن جاري التوصيل قيد الاسترجاع قيد …" at bounding box center [288, 136] width 546 height 303
copy div "{رابط تقييم الطلب}"
click at [844, 122] on span "الطلبات 1" at bounding box center [841, 130] width 42 height 16
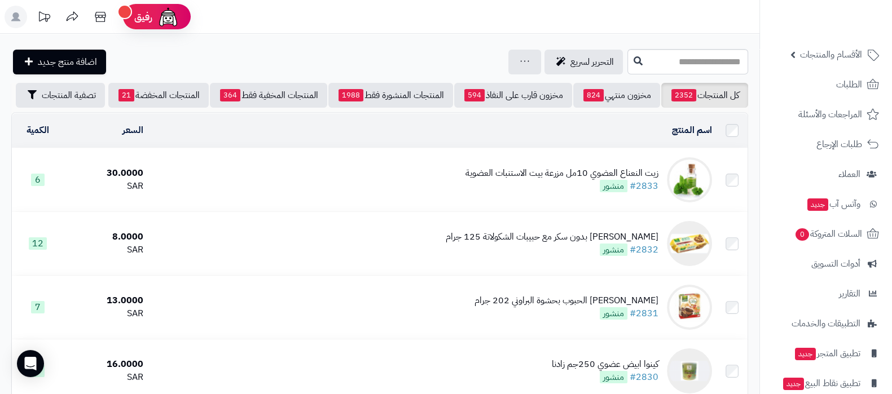
scroll to position [91, 0]
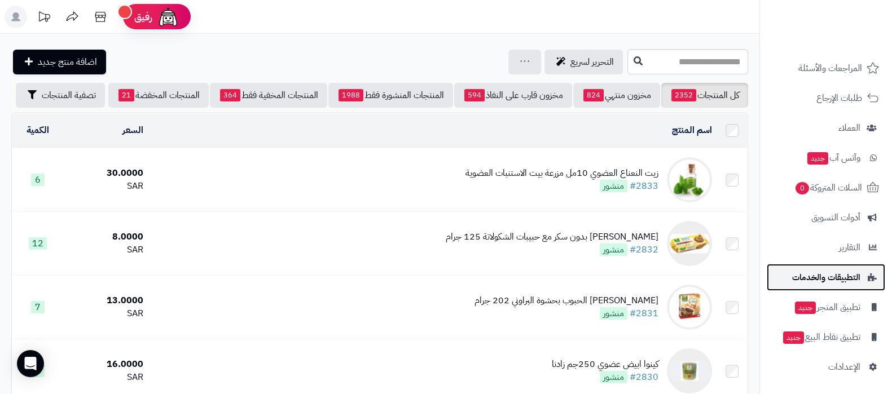
click at [832, 284] on span "التطبيقات والخدمات" at bounding box center [826, 278] width 68 height 16
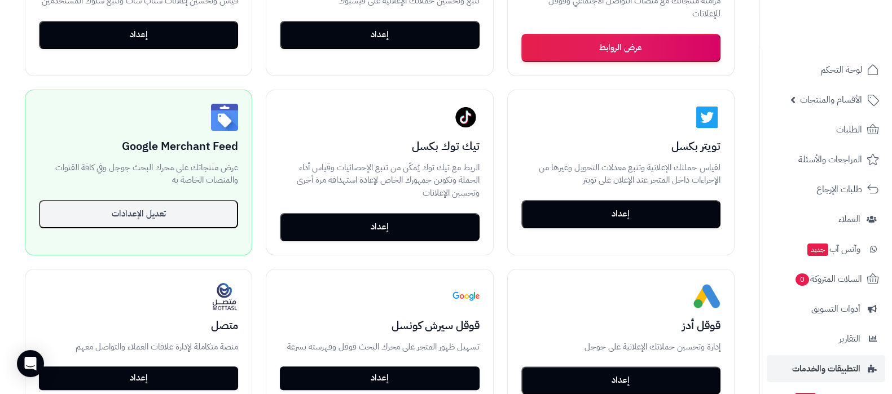
scroll to position [352, 0]
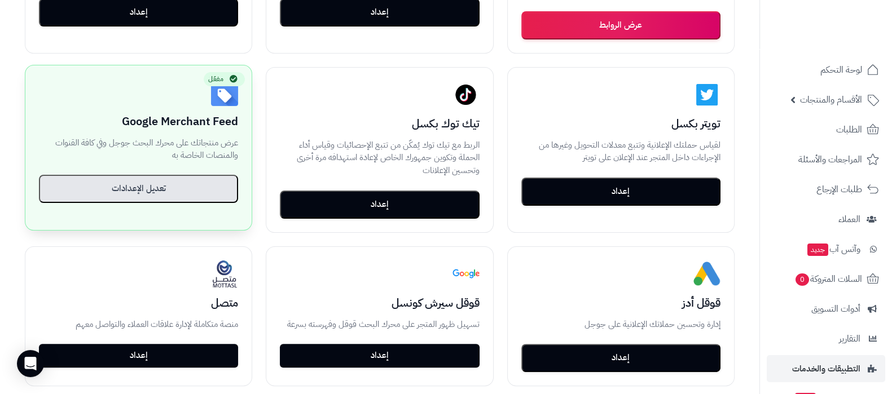
click at [149, 191] on button "تعديل الإعدادات" at bounding box center [138, 189] width 199 height 28
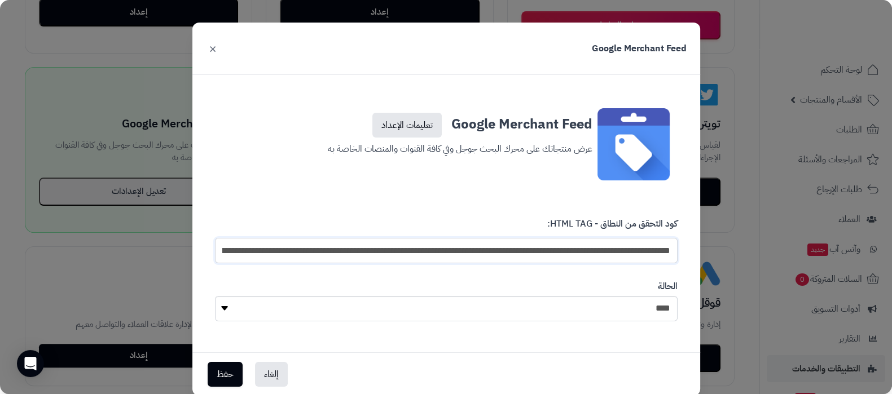
click at [506, 250] on input "**********" at bounding box center [446, 250] width 462 height 25
drag, startPoint x: 429, startPoint y: 251, endPoint x: 688, endPoint y: 252, distance: 258.8
click at [686, 252] on div "**********" at bounding box center [445, 240] width 479 height 63
click at [612, 250] on input "**********" at bounding box center [446, 250] width 462 height 25
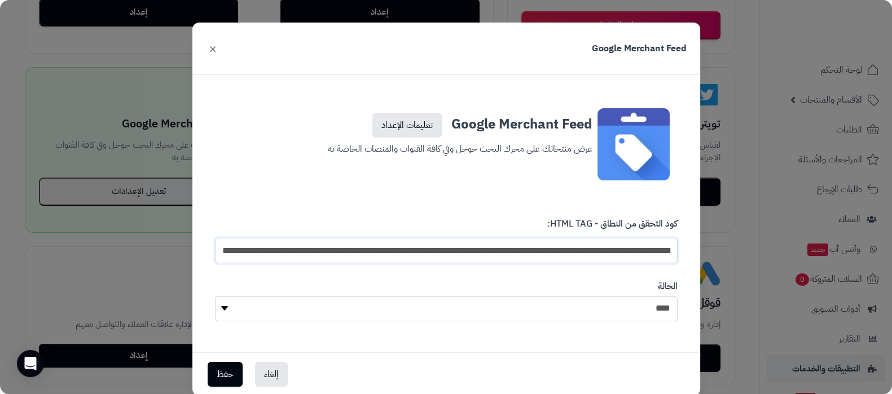
scroll to position [0, -714]
drag, startPoint x: 679, startPoint y: 251, endPoint x: 192, endPoint y: 255, distance: 487.8
click at [192, 255] on div "**********" at bounding box center [446, 197] width 892 height 394
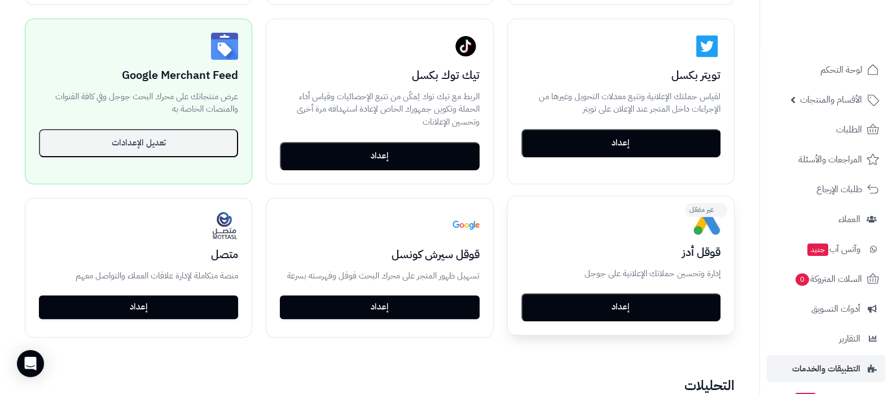
scroll to position [423, 0]
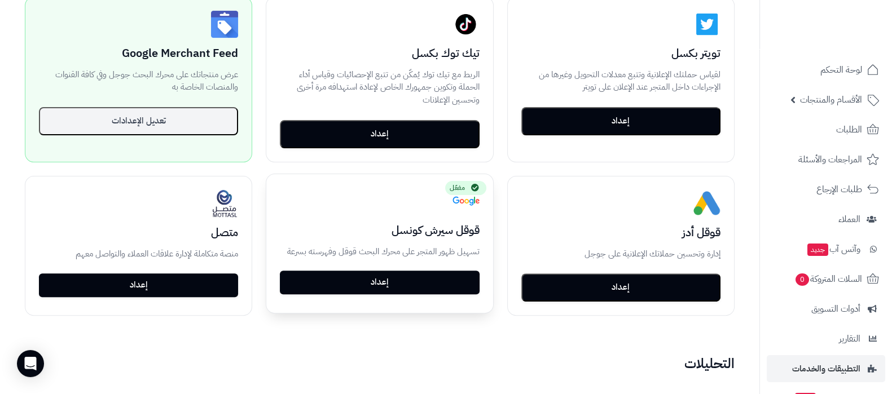
click at [412, 283] on link "إعداد" at bounding box center [379, 283] width 199 height 24
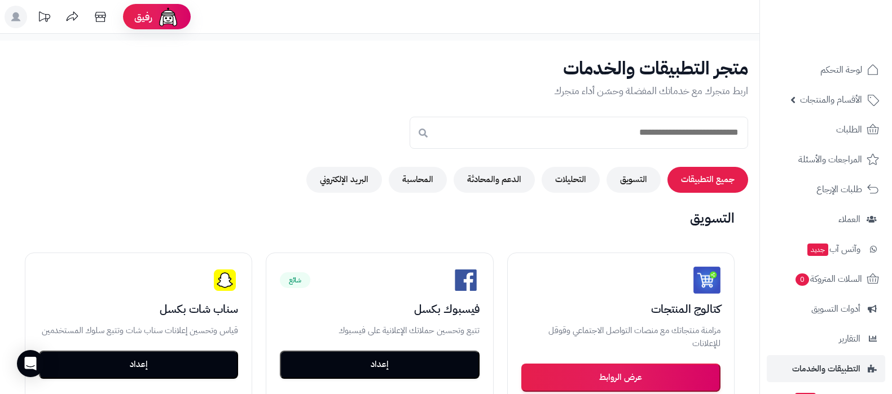
scroll to position [423, 0]
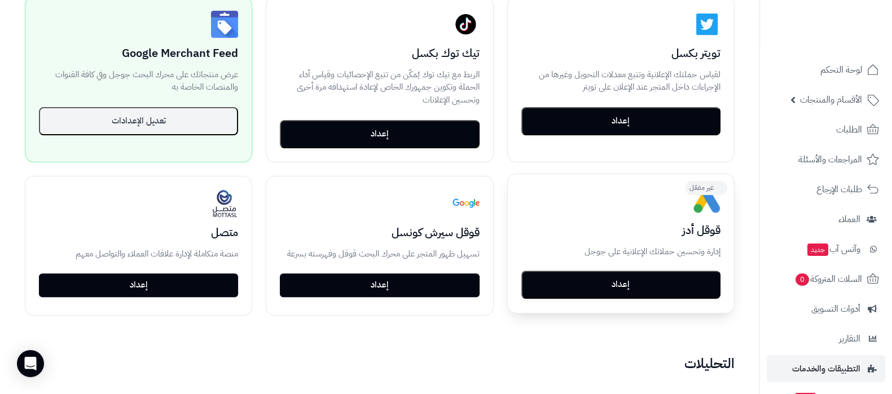
click at [617, 275] on button "إعداد" at bounding box center [620, 285] width 199 height 28
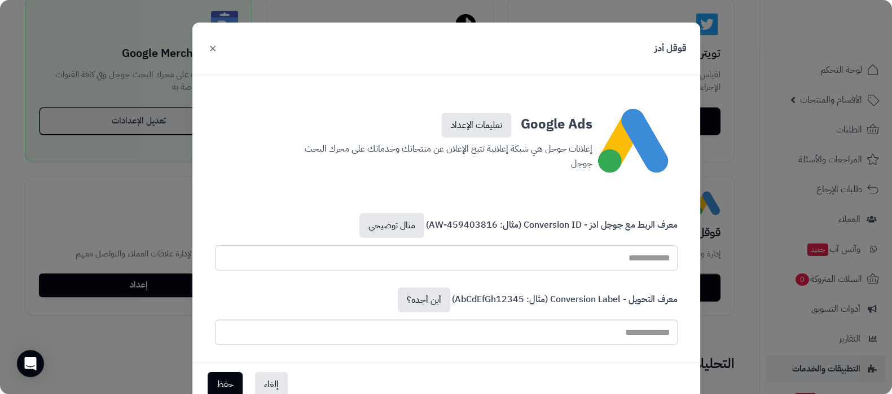
click at [215, 43] on button "×" at bounding box center [213, 48] width 14 height 25
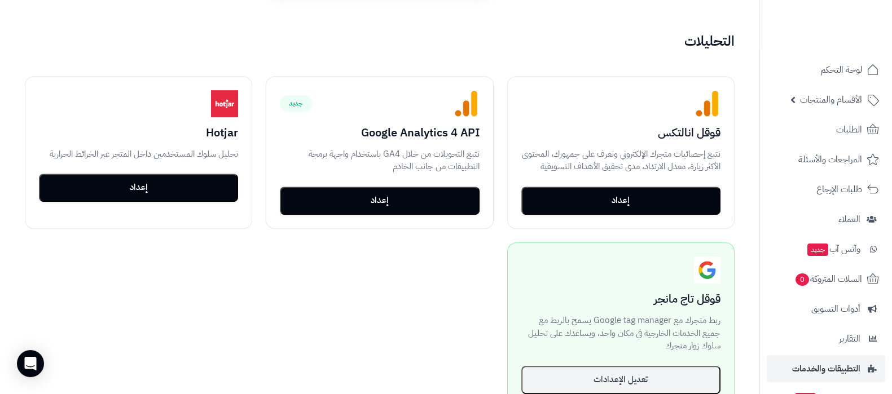
scroll to position [775, 0]
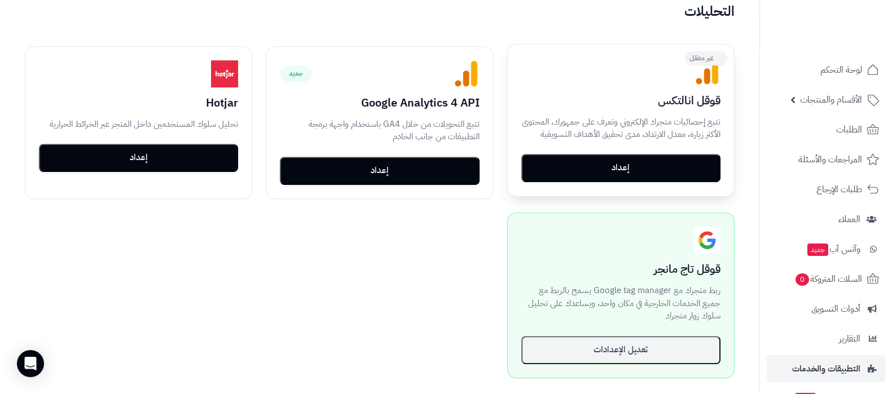
click at [637, 159] on button "إعداد" at bounding box center [620, 168] width 199 height 28
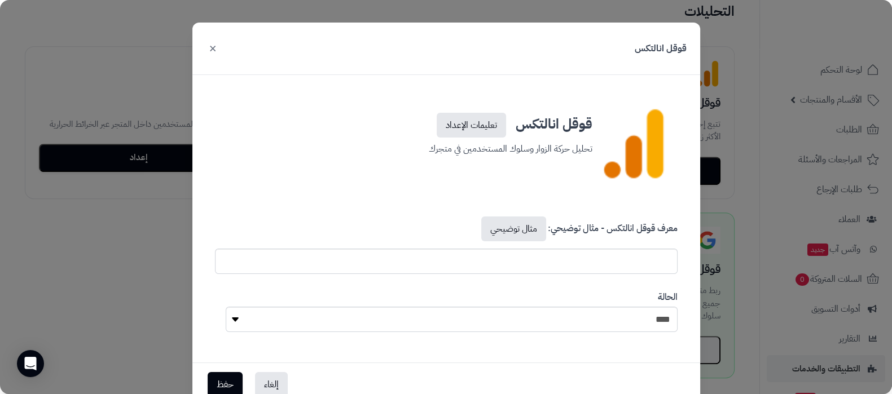
click at [218, 47] on button "×" at bounding box center [213, 48] width 14 height 25
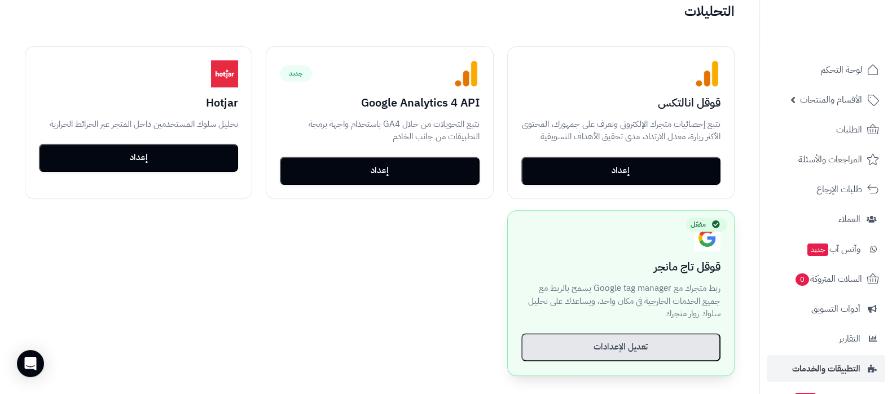
click at [624, 350] on button "تعديل الإعدادات" at bounding box center [620, 347] width 199 height 28
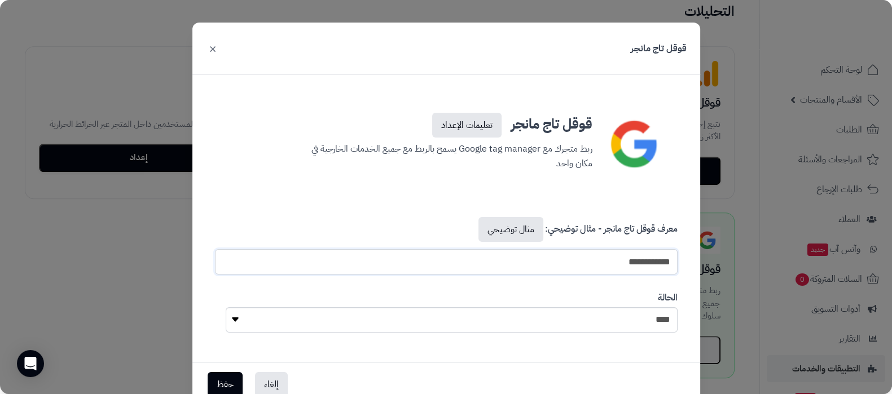
drag, startPoint x: 550, startPoint y: 261, endPoint x: 760, endPoint y: 269, distance: 209.9
click at [760, 269] on div "**********" at bounding box center [446, 197] width 892 height 394
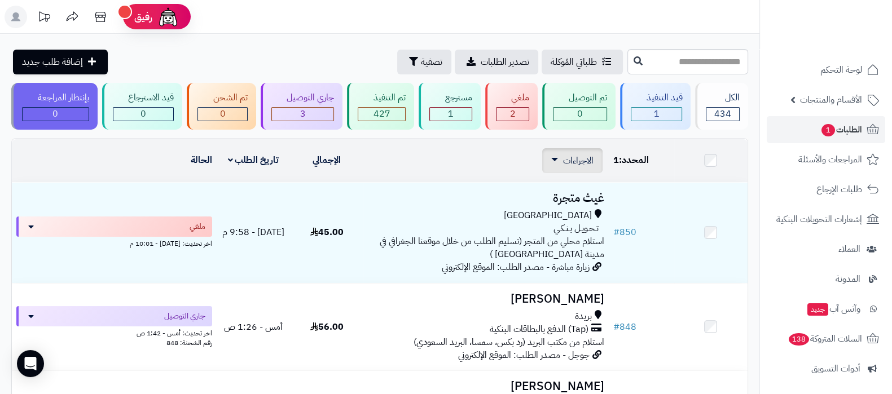
click at [564, 166] on span "الاجراءات" at bounding box center [578, 161] width 30 height 14
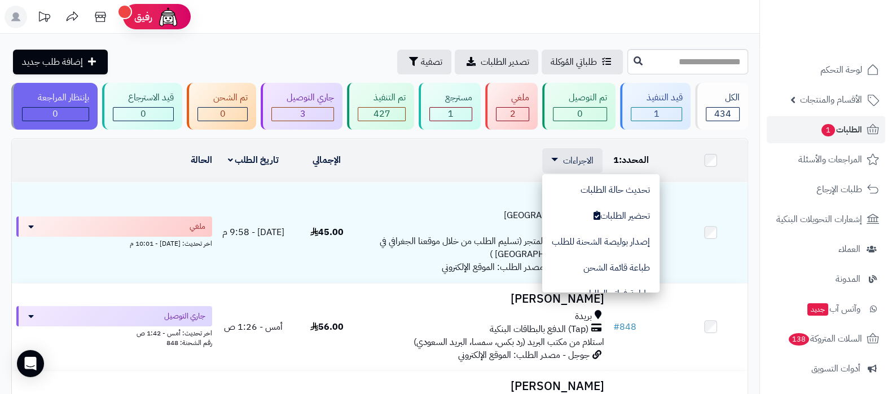
click at [279, 17] on header "رفيق ! الطلبات معالجة مكتمل إرجاع المنتجات العملاء المتواجدون الان 826 عملاء من…" at bounding box center [446, 17] width 892 height 34
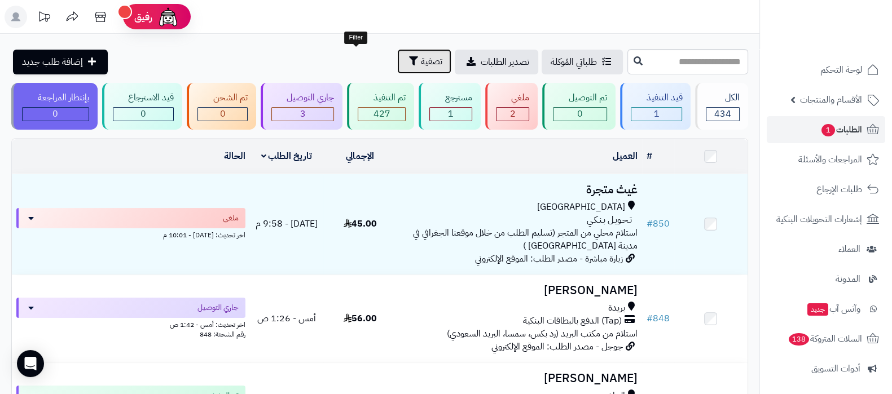
click at [421, 64] on span "تصفية" at bounding box center [431, 62] width 21 height 14
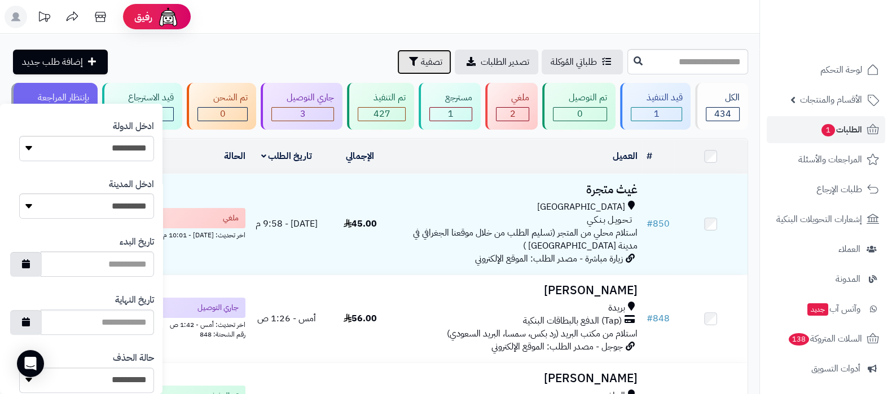
scroll to position [559, 0]
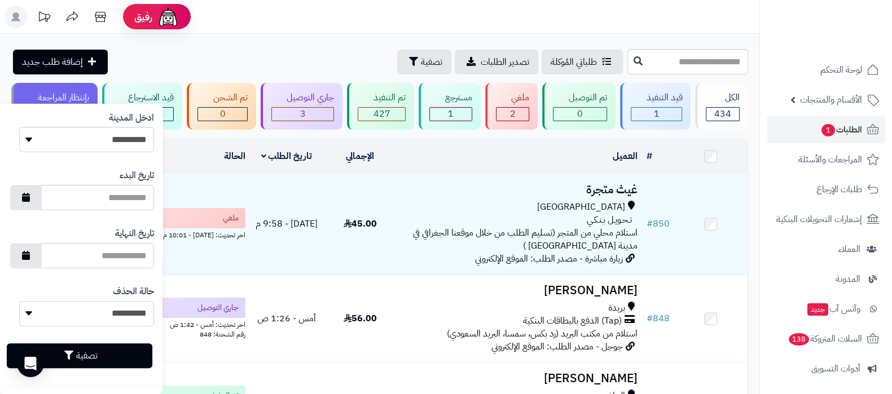
click at [127, 319] on select "**********" at bounding box center [86, 313] width 135 height 25
click at [19, 301] on select "**********" at bounding box center [86, 313] width 135 height 25
click at [131, 310] on select "**********" at bounding box center [86, 313] width 135 height 25
select select "*"
click at [19, 301] on select "**********" at bounding box center [86, 313] width 135 height 25
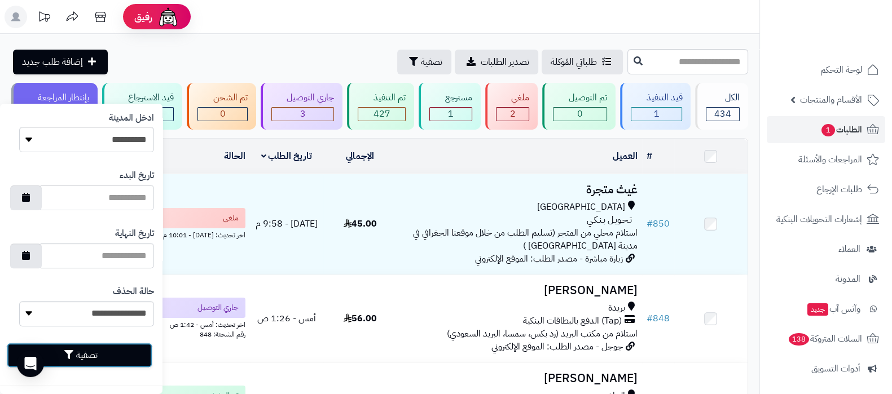
click at [117, 355] on button "تصفية" at bounding box center [79, 355] width 145 height 25
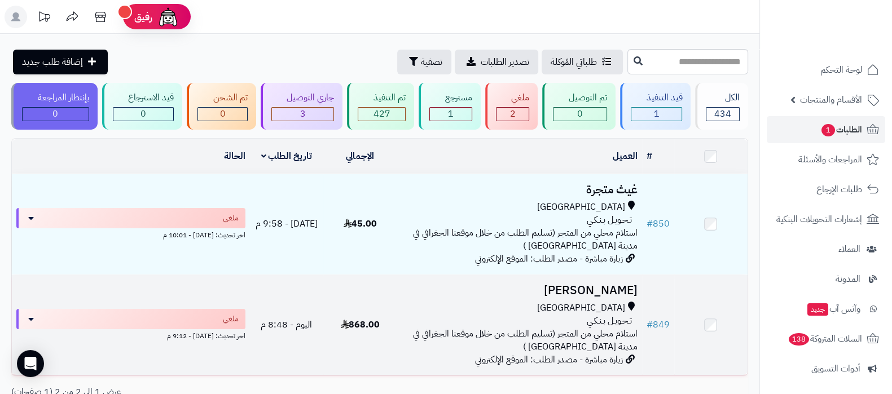
click at [594, 285] on h3 "[PERSON_NAME]" at bounding box center [519, 290] width 236 height 13
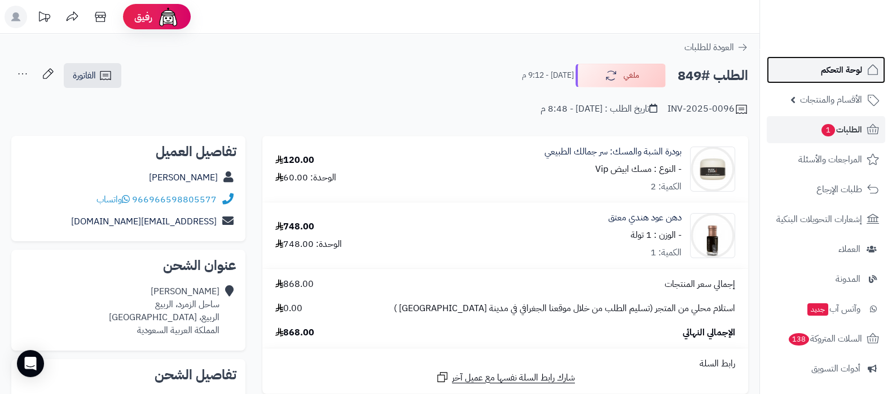
click at [845, 69] on span "لوحة التحكم" at bounding box center [840, 70] width 41 height 16
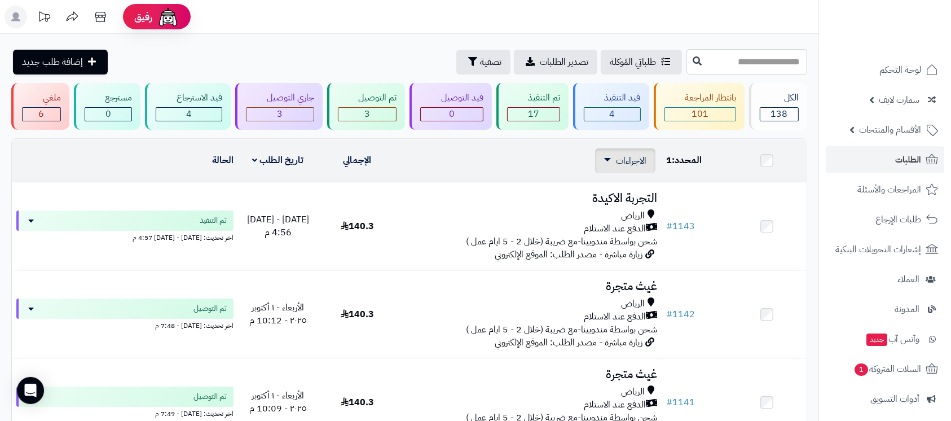
click at [620, 152] on div "الاجراءات تحديث حالة الطلبات تحضير الطلبات إصدار بوليصة الشحنة للطلب طباعة قائم…" at bounding box center [625, 160] width 60 height 25
click at [627, 156] on span "الاجراءات" at bounding box center [631, 161] width 30 height 14
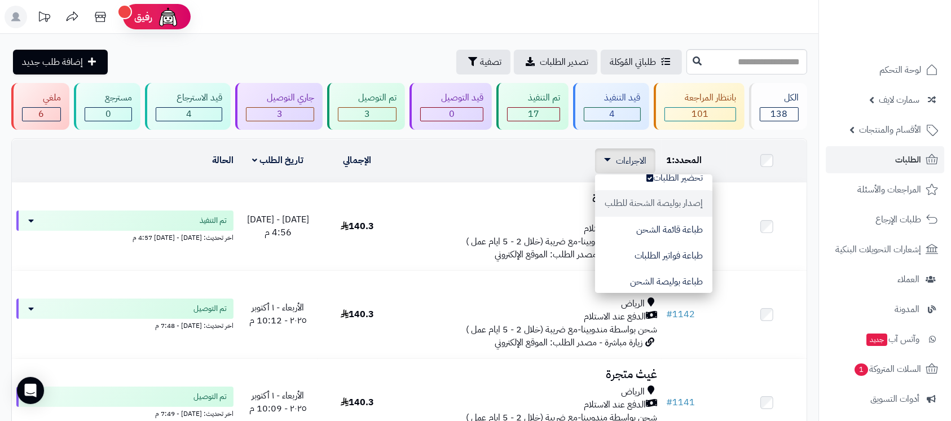
scroll to position [94, 0]
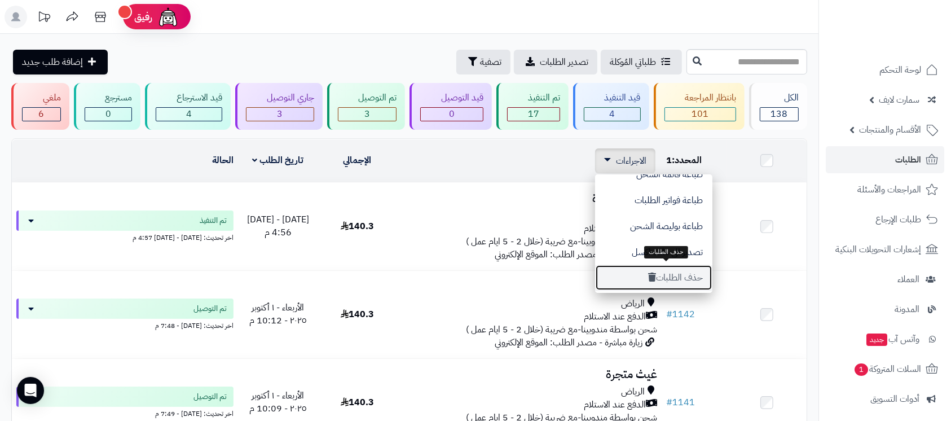
click at [667, 276] on button "حذف الطلبات" at bounding box center [653, 277] width 117 height 26
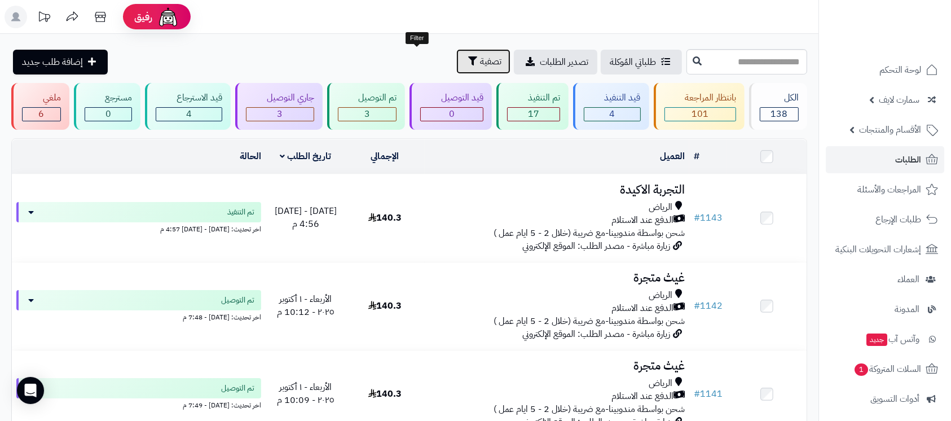
click at [480, 56] on span "تصفية" at bounding box center [490, 62] width 21 height 14
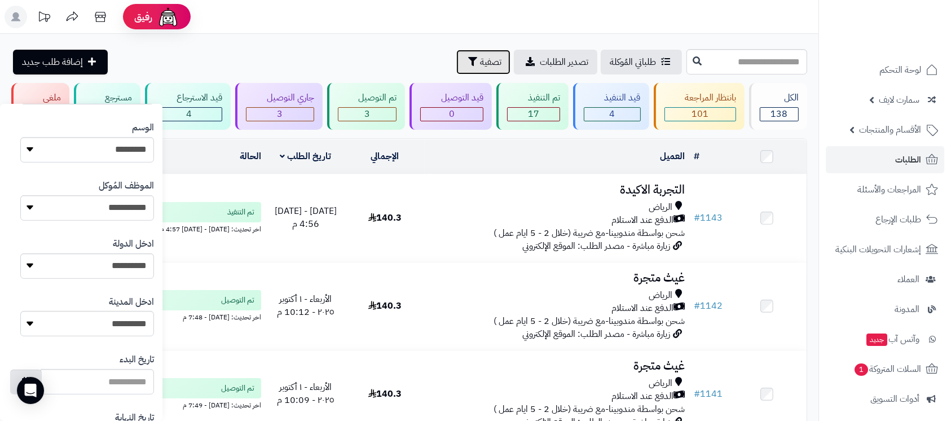
scroll to position [533, 0]
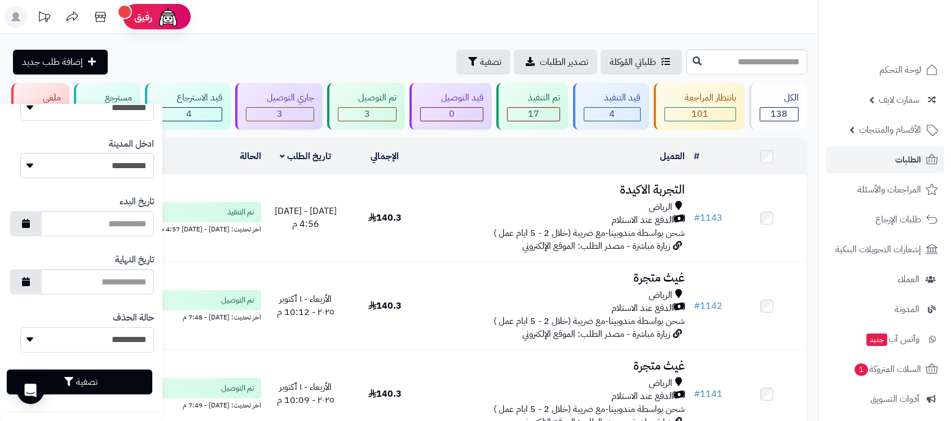
click at [123, 336] on select "**********" at bounding box center [87, 339] width 134 height 25
select select "*"
click at [20, 327] on select "**********" at bounding box center [87, 339] width 134 height 25
click at [122, 380] on button "تصفية" at bounding box center [79, 381] width 145 height 25
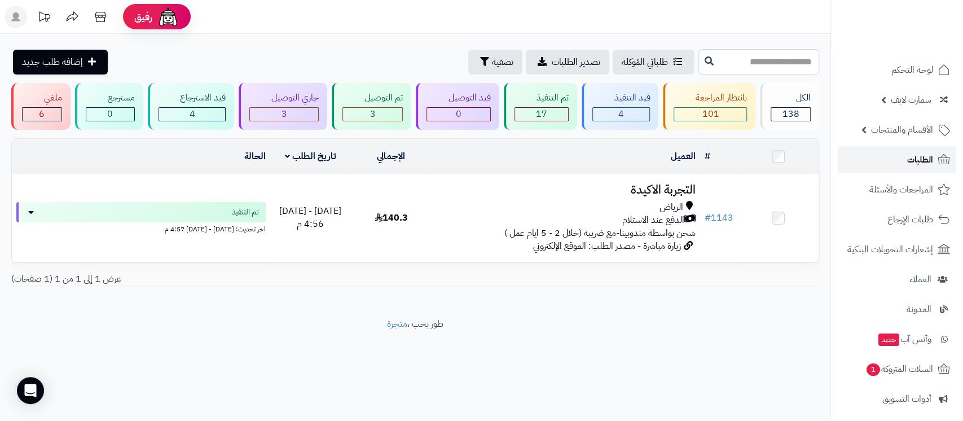
click at [907, 151] on link "الطلبات" at bounding box center [896, 159] width 118 height 27
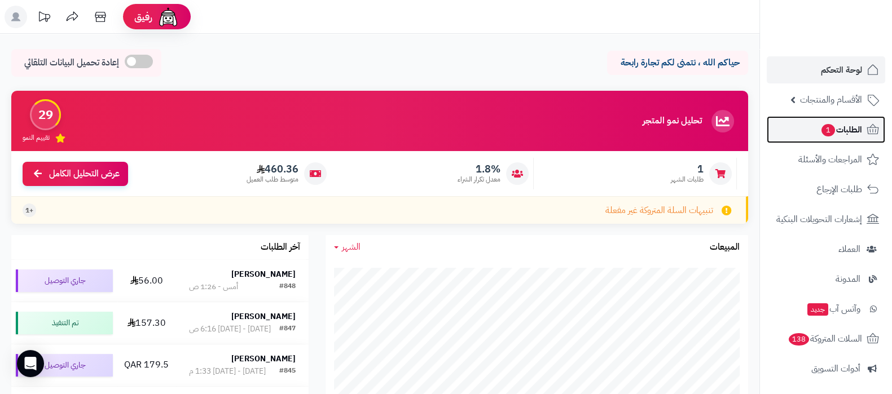
click at [820, 133] on span "الطلبات 1" at bounding box center [841, 130] width 42 height 16
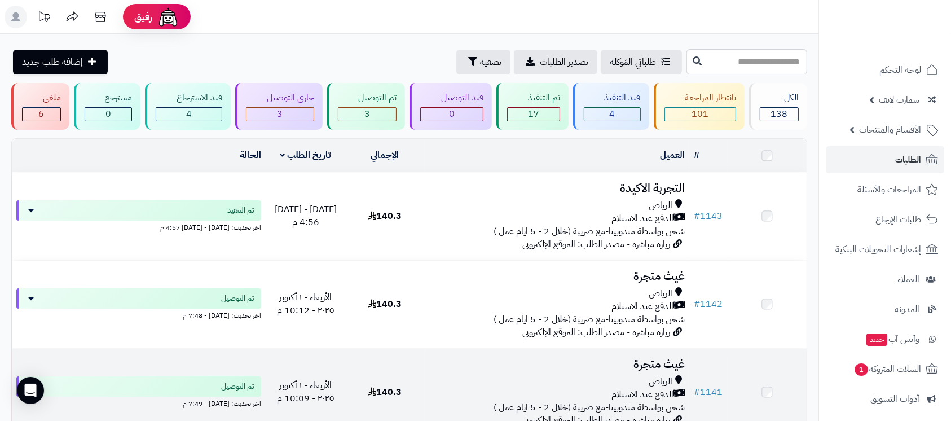
scroll to position [155, 0]
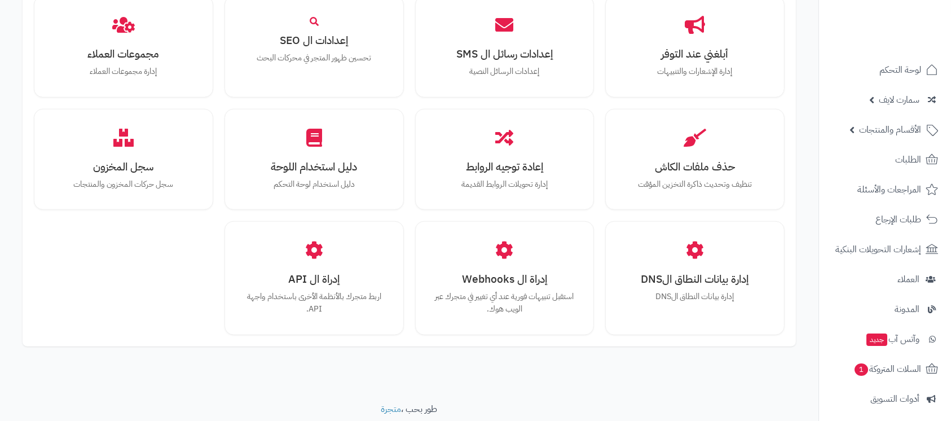
scroll to position [1017, 0]
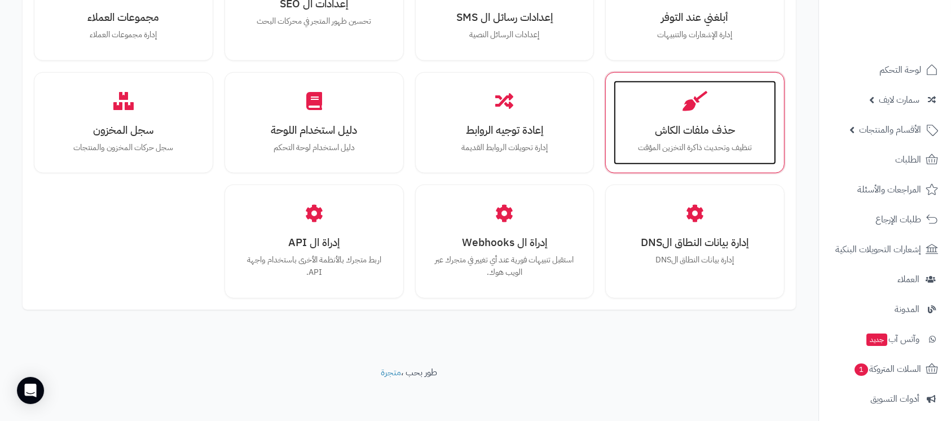
click at [696, 143] on p "تنظيف وتحديث ذاكرة التخزين المؤقت" at bounding box center [695, 148] width 140 height 12
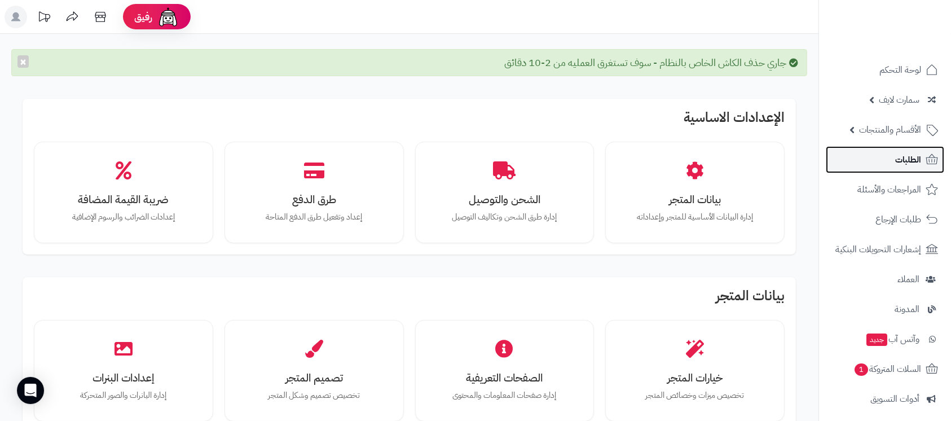
click at [897, 165] on span "الطلبات" at bounding box center [908, 160] width 26 height 16
